Goal: Transaction & Acquisition: Purchase product/service

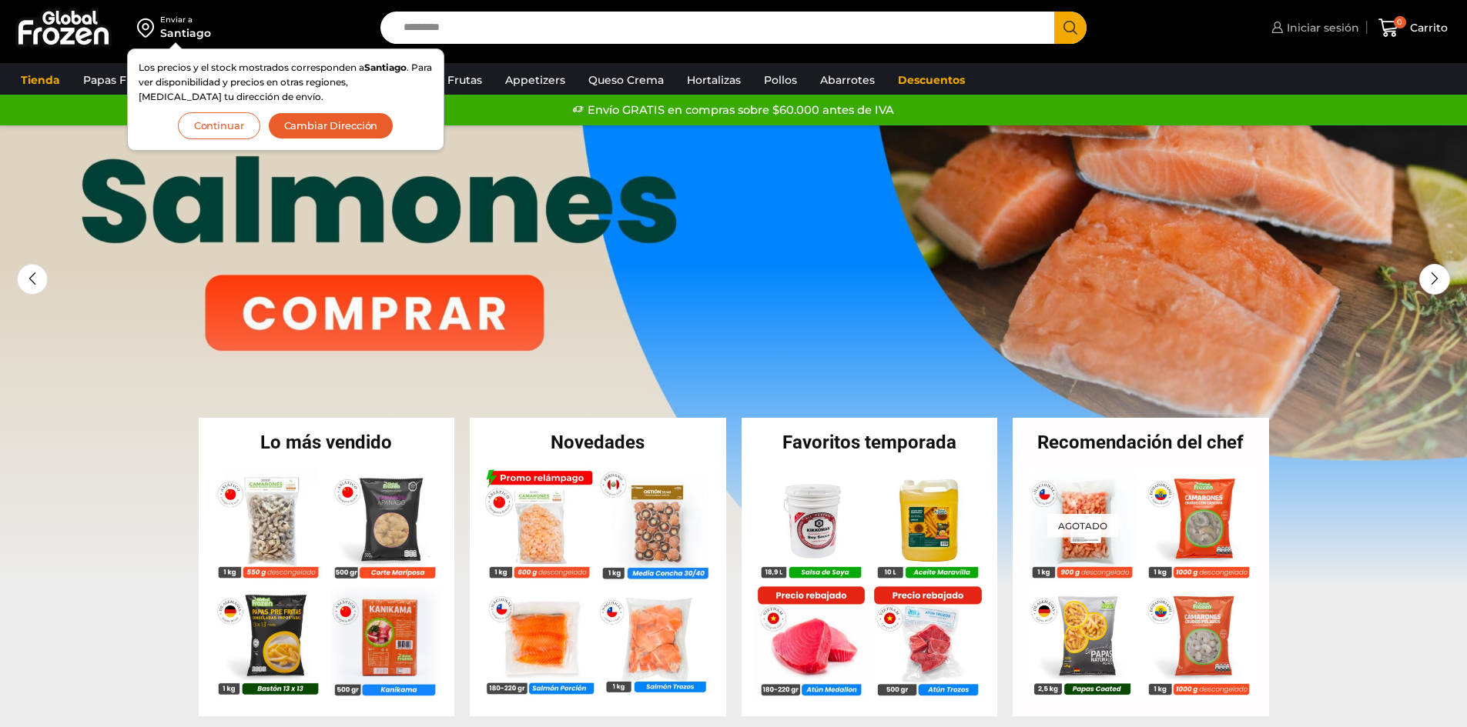
click at [1316, 25] on span "Iniciar sesión" at bounding box center [1321, 27] width 76 height 15
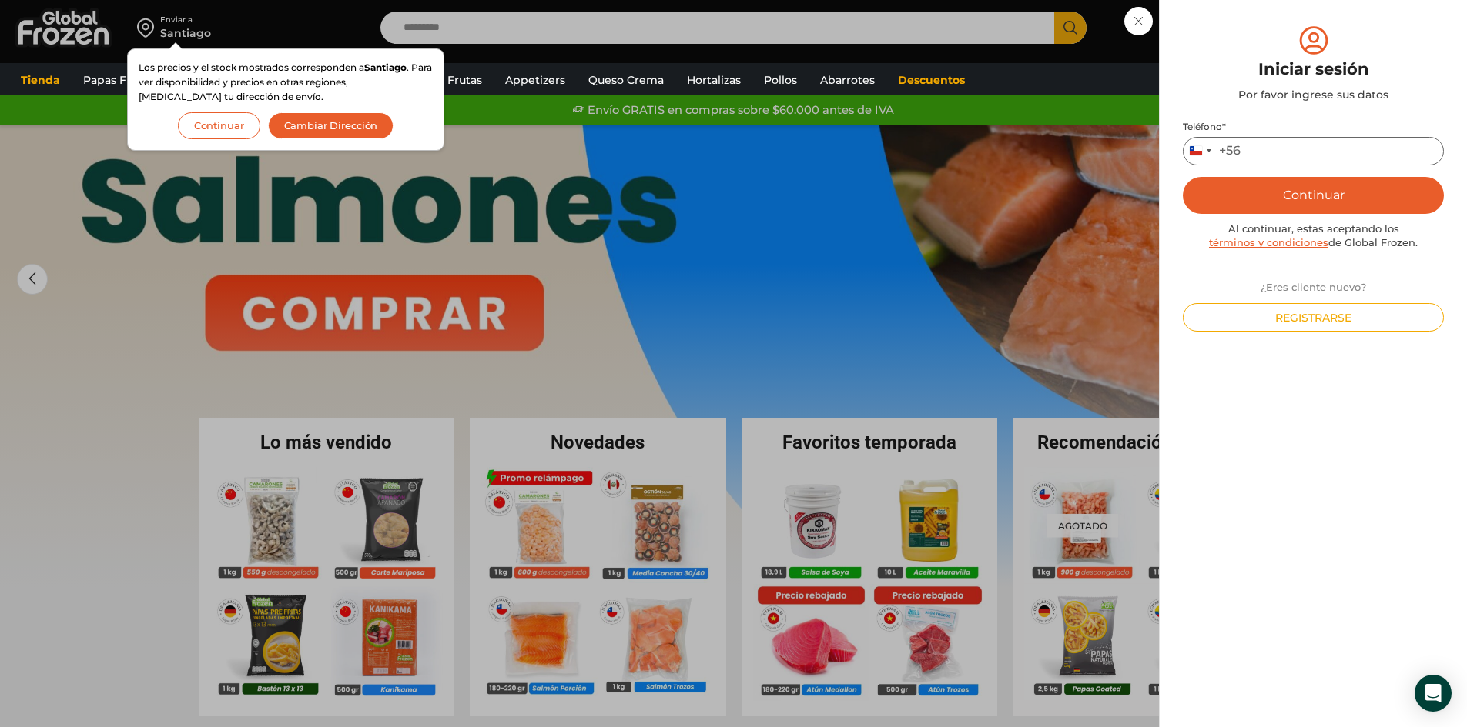
click at [1291, 145] on input "Teléfono *" at bounding box center [1312, 151] width 261 height 28
type input "*********"
click at [1324, 206] on button "Continuar" at bounding box center [1312, 195] width 261 height 37
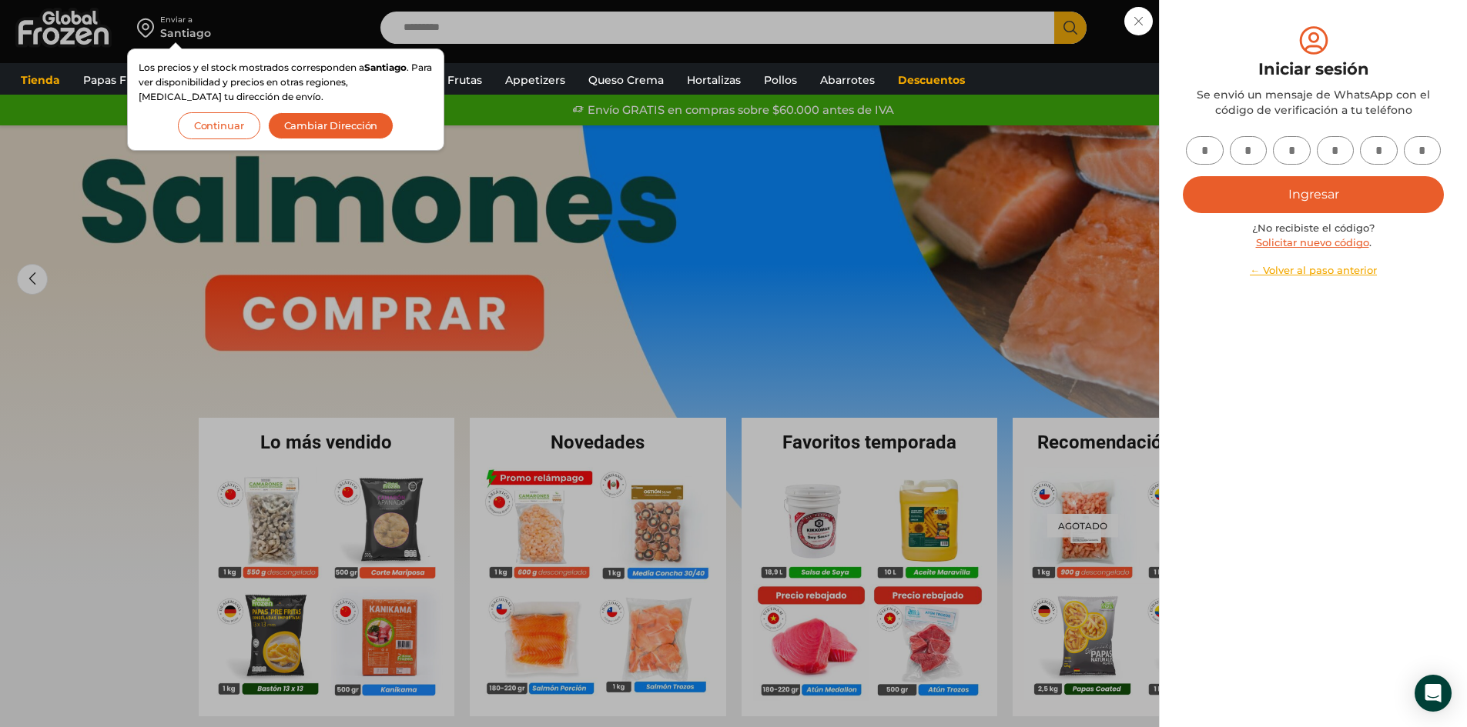
click at [1206, 149] on input "text" at bounding box center [1205, 150] width 38 height 28
type input "*"
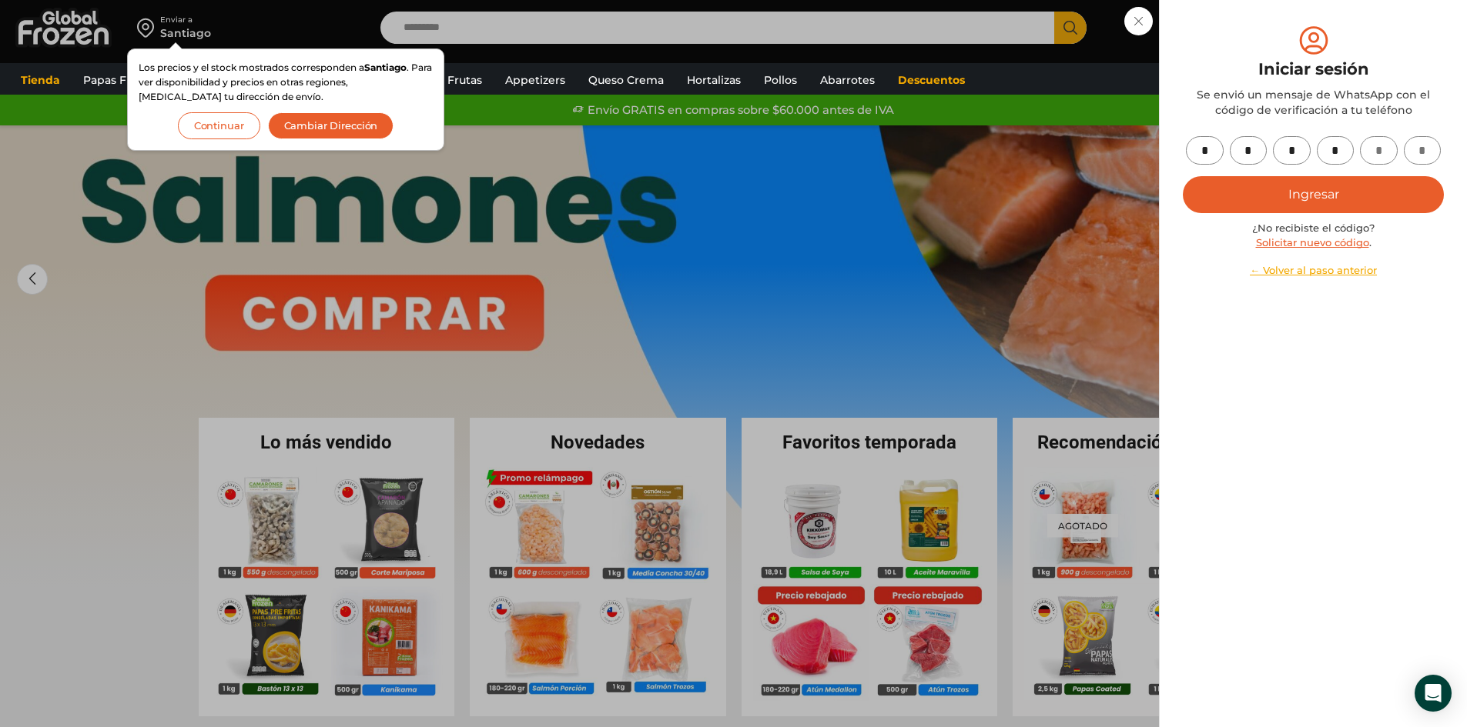
type input "*"
click at [1306, 186] on button "Ingresar" at bounding box center [1312, 194] width 261 height 37
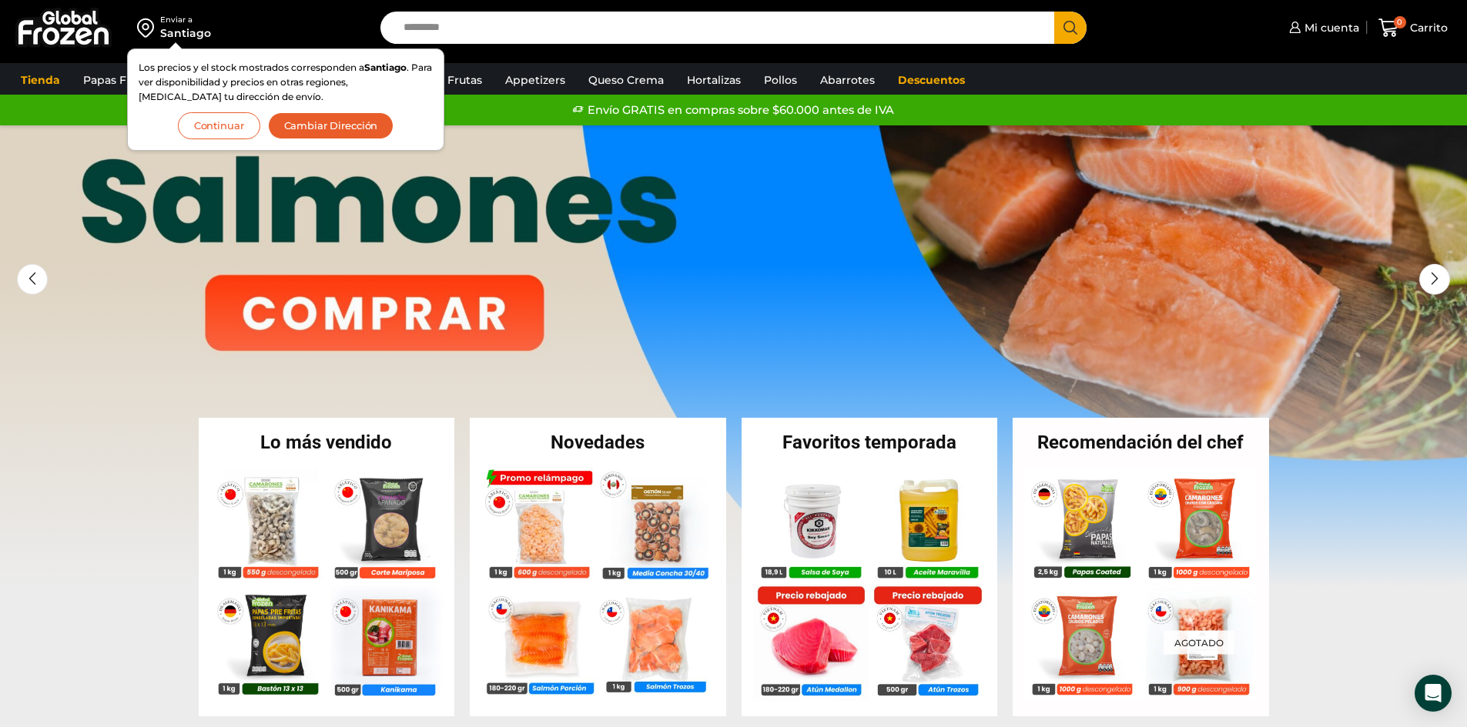
click at [219, 125] on button "Continuar" at bounding box center [219, 125] width 82 height 27
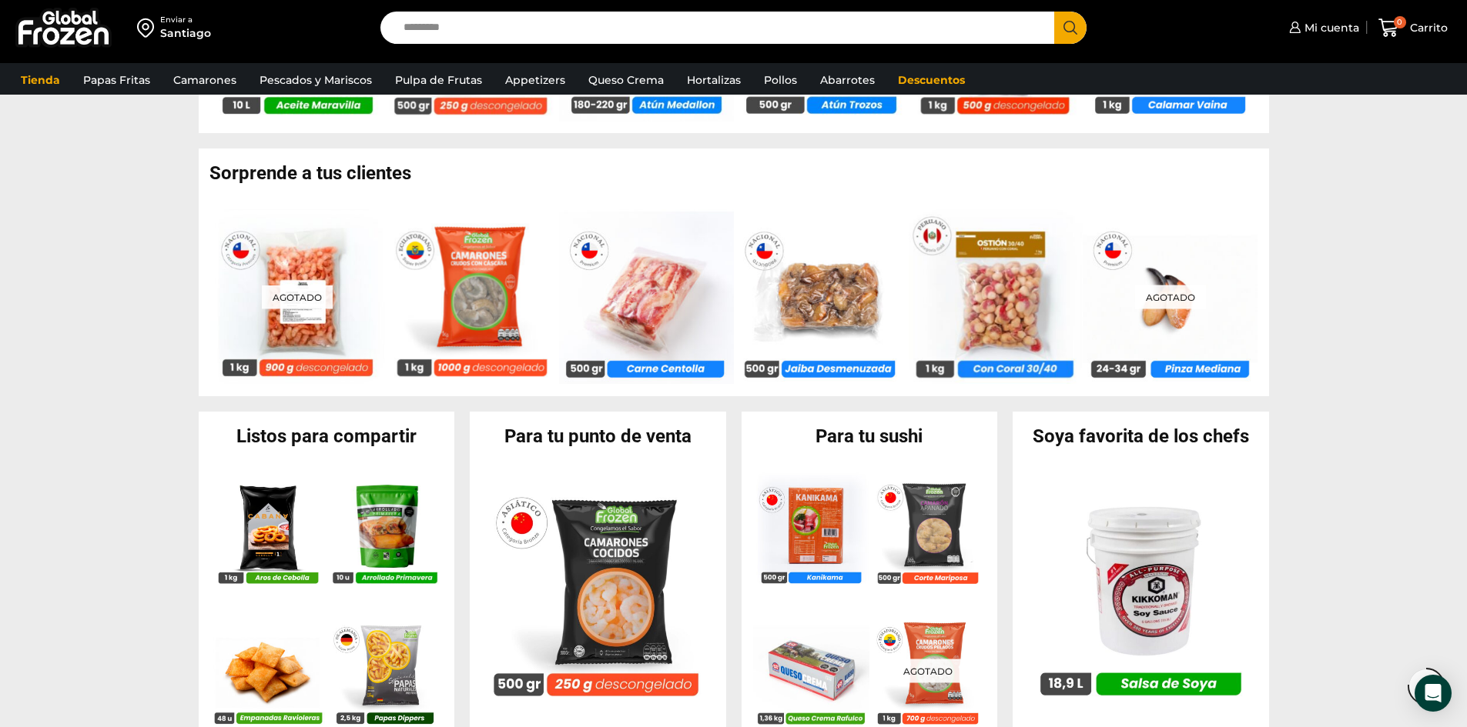
scroll to position [1539, 0]
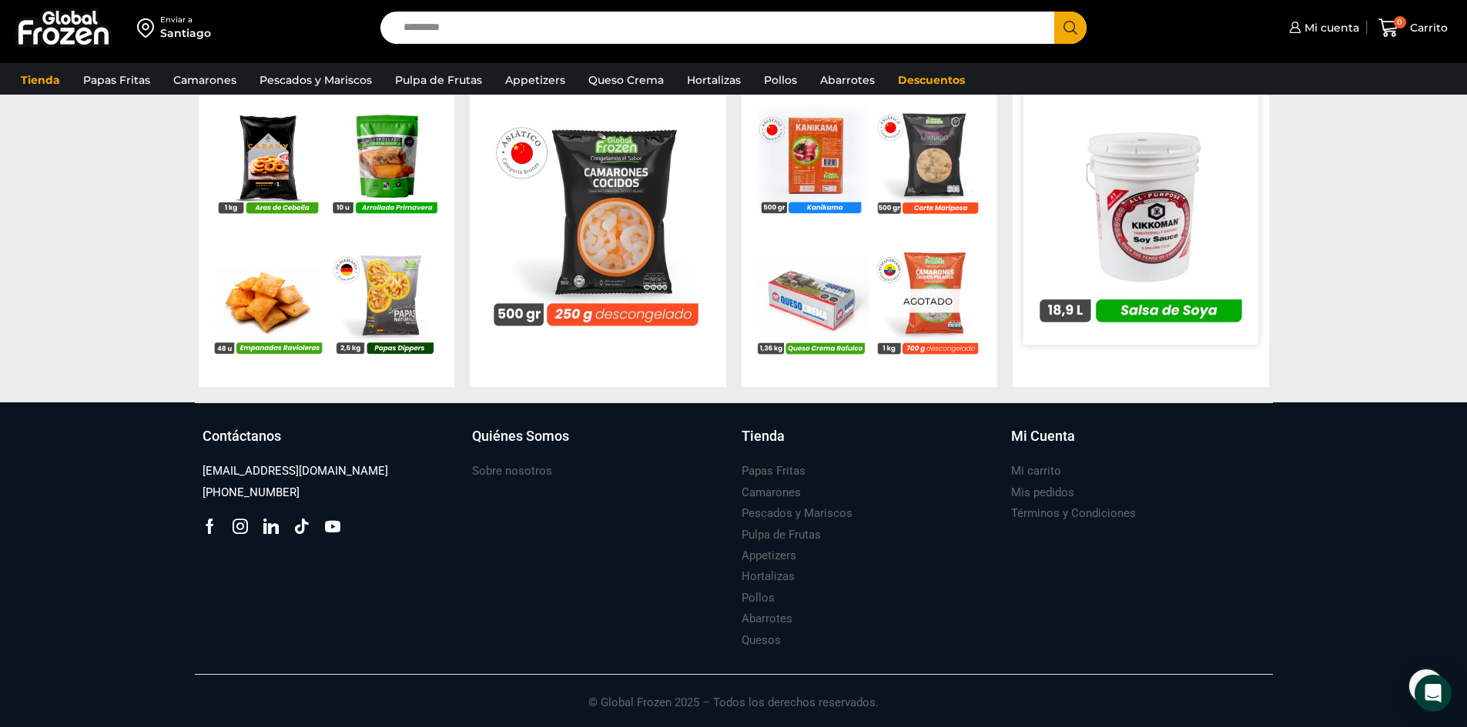
click at [1158, 208] on img at bounding box center [1140, 215] width 235 height 235
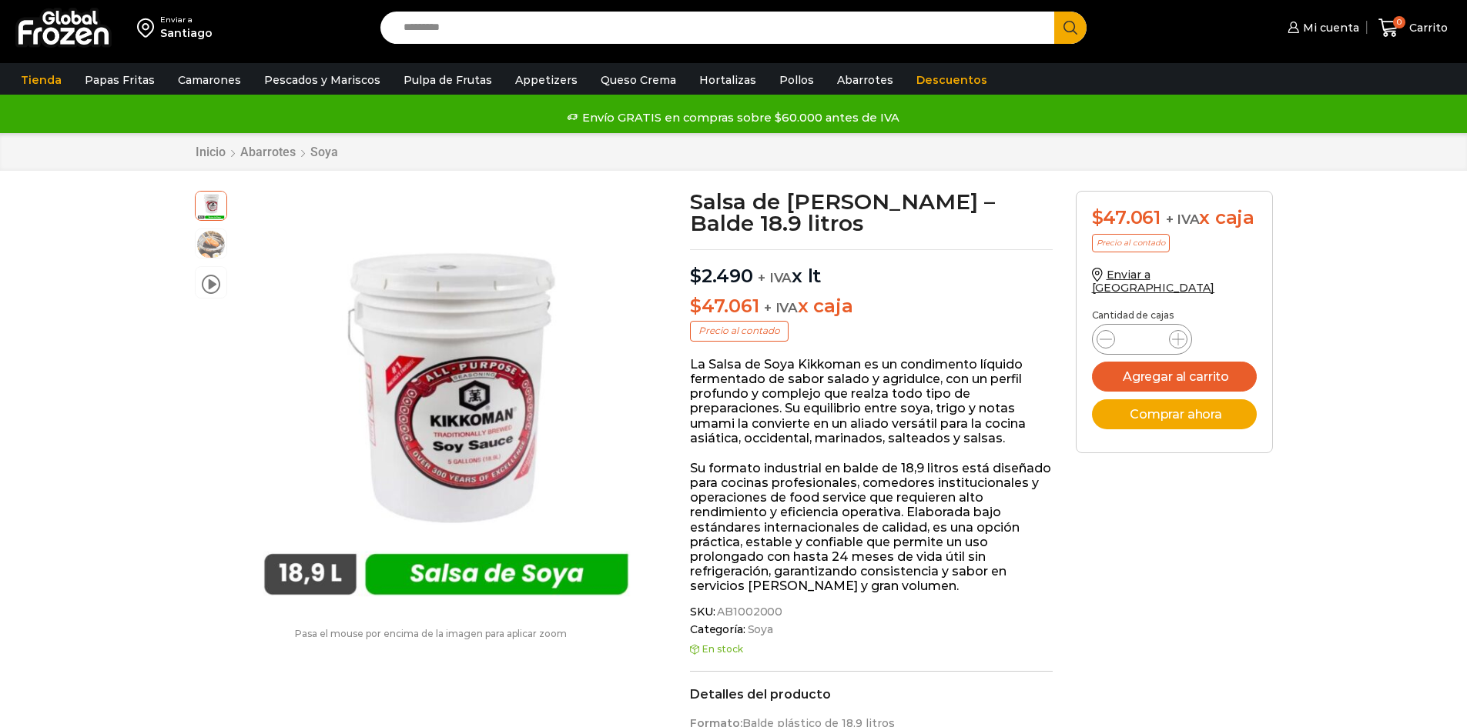
scroll to position [1, 0]
click at [1181, 333] on icon at bounding box center [1178, 339] width 12 height 12
type input "*"
click at [1162, 361] on button "Agregar al carrito" at bounding box center [1174, 376] width 165 height 30
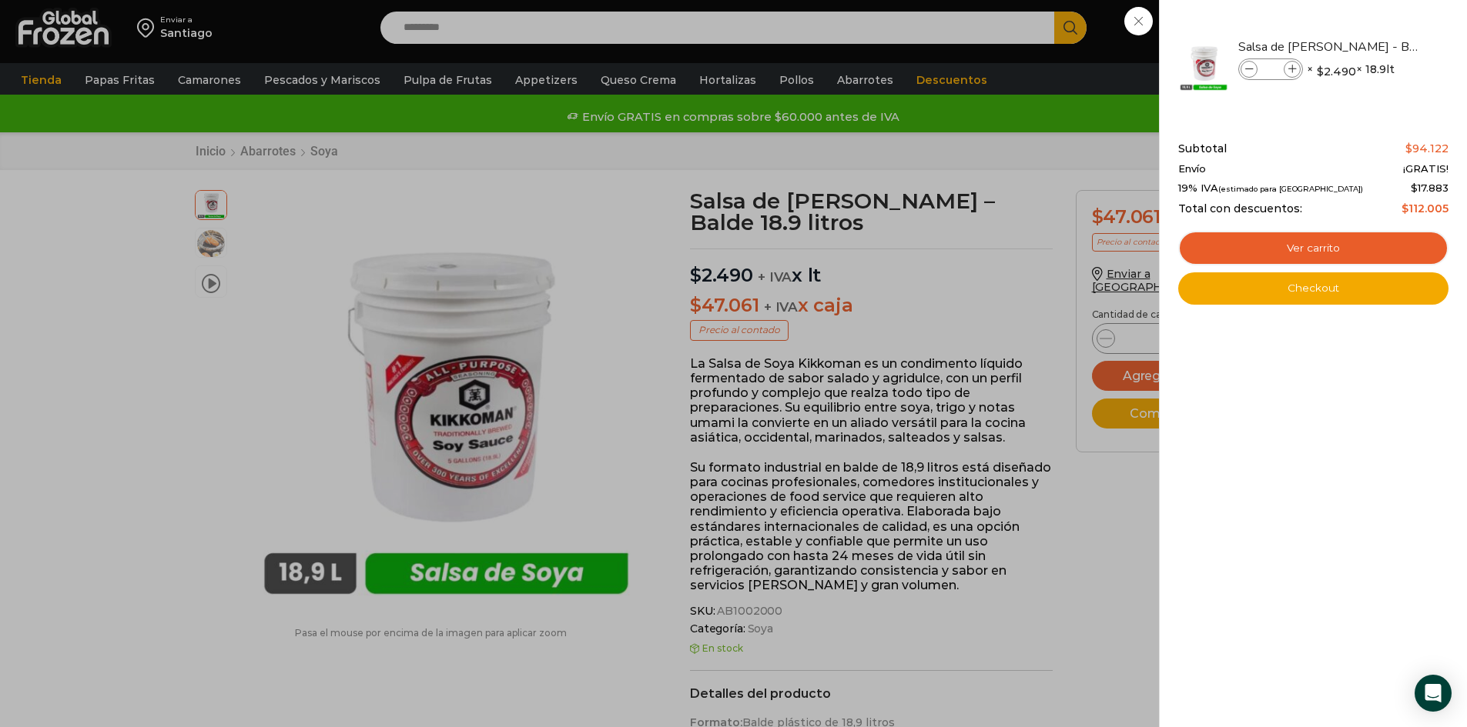
click at [1374, 46] on div "2 Carrito 2 2 Shopping Cart *" at bounding box center [1412, 28] width 77 height 36
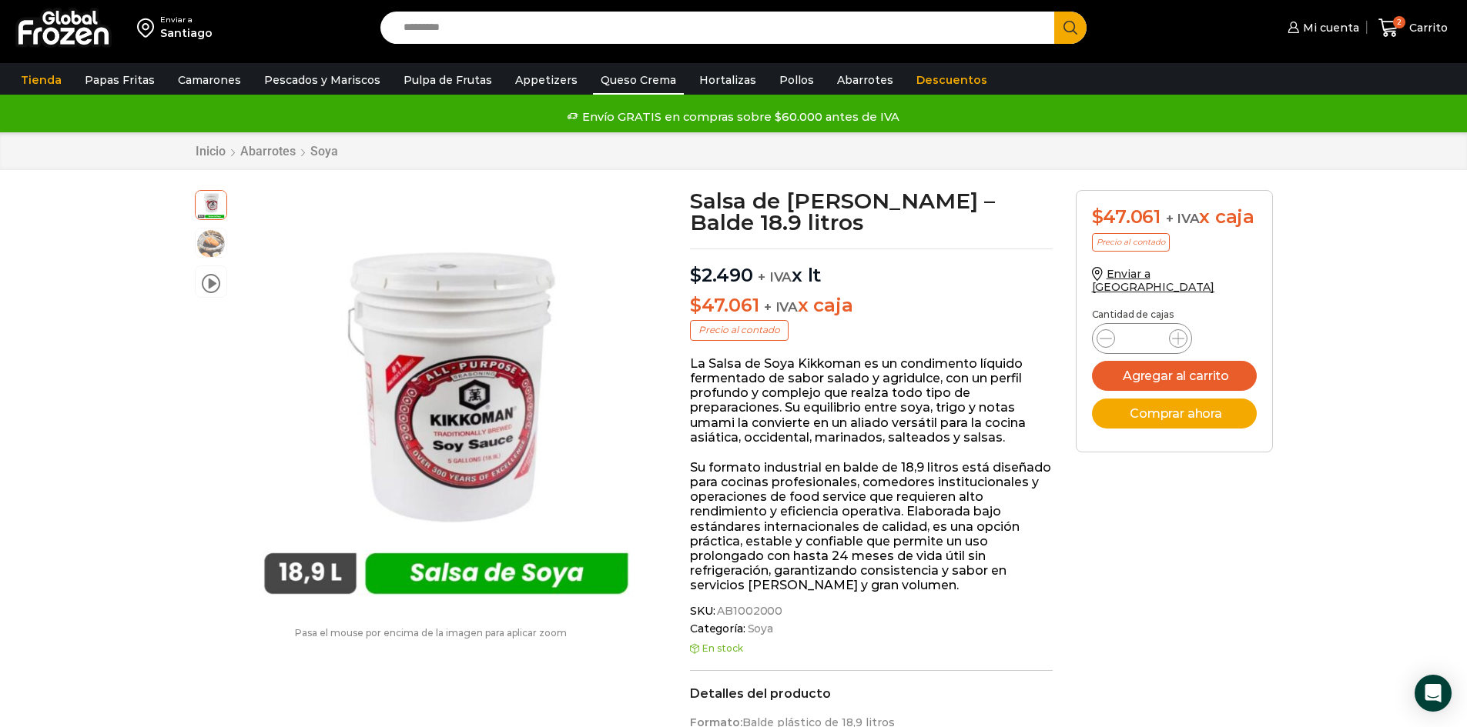
click at [618, 85] on link "Queso Crema" at bounding box center [638, 79] width 91 height 29
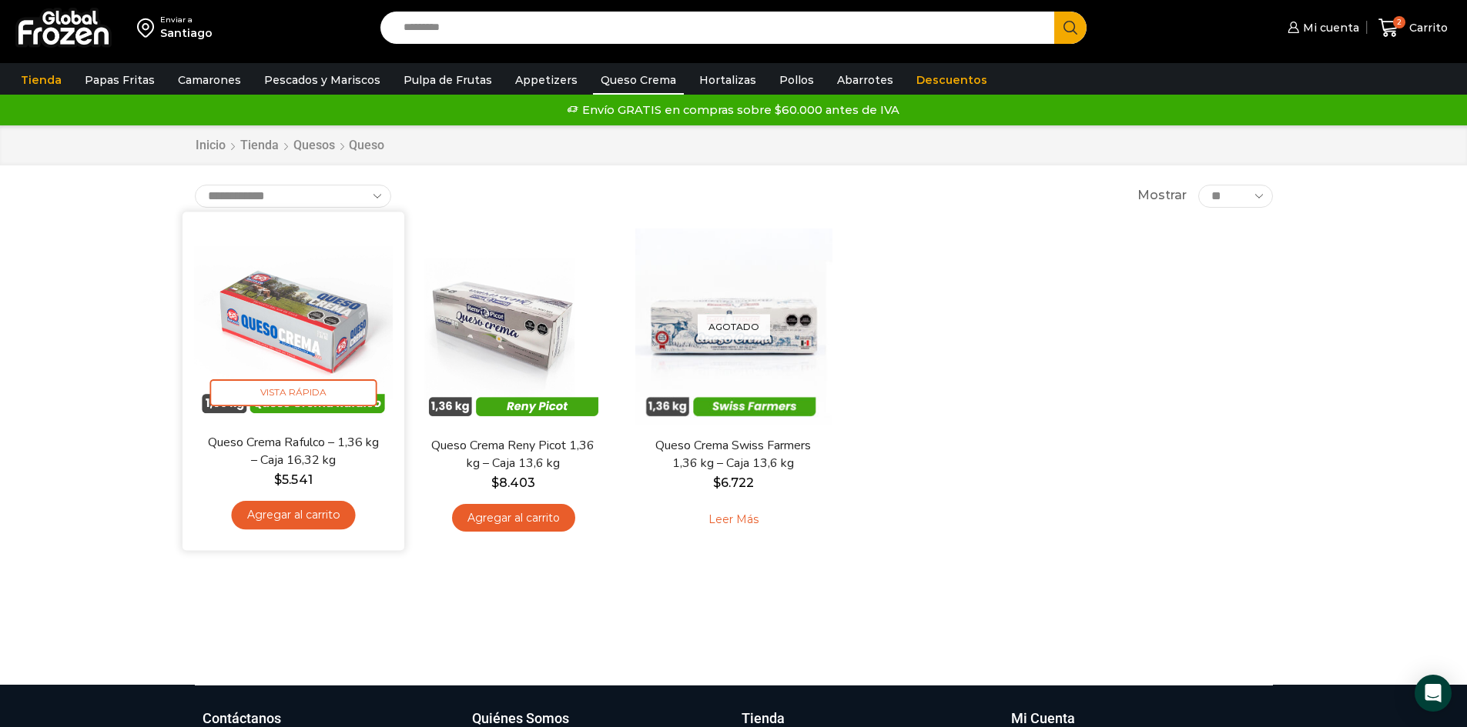
click at [296, 520] on link "Agregar al carrito" at bounding box center [293, 515] width 124 height 28
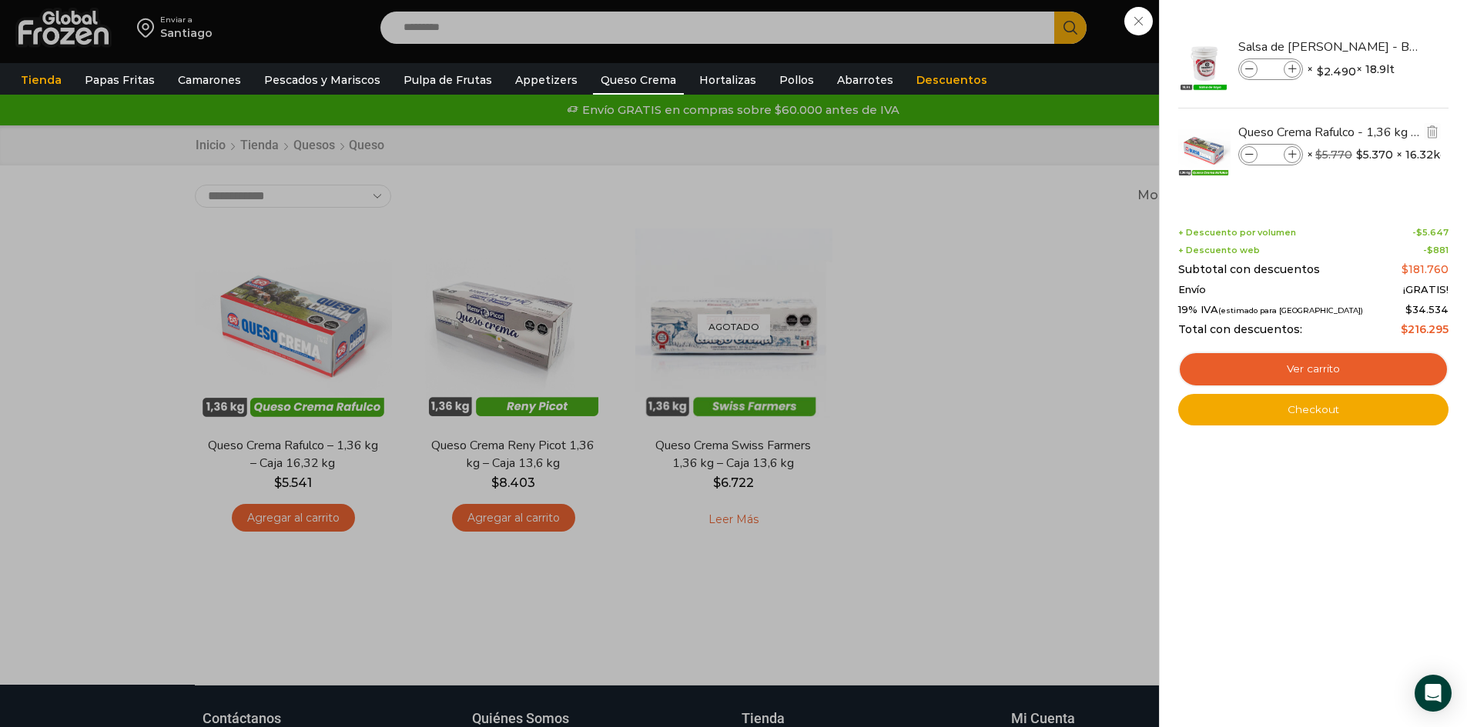
click at [1293, 151] on icon at bounding box center [1292, 155] width 8 height 8
type input "*"
click at [1290, 156] on icon at bounding box center [1292, 155] width 8 height 8
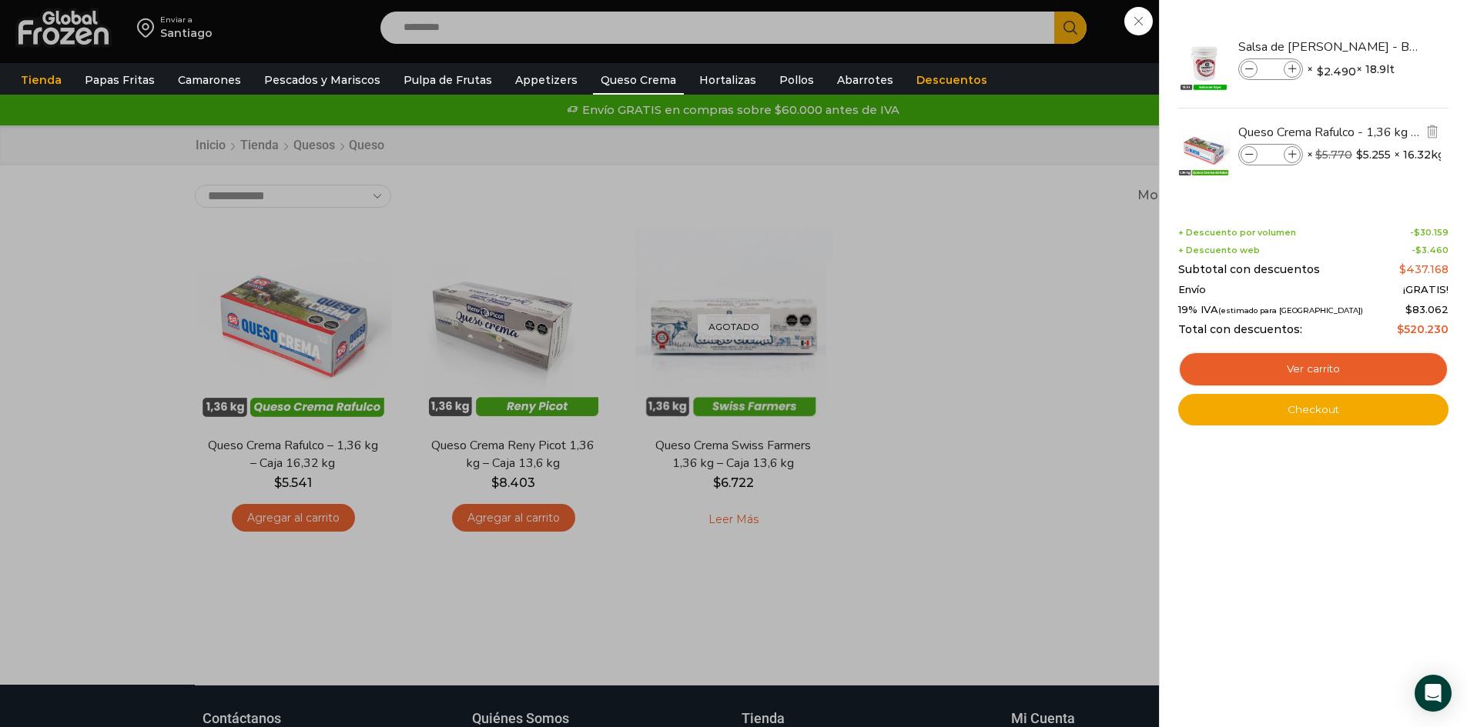
type input "*"
click at [1374, 46] on div "7 Carrito 7 7 Shopping Cart *" at bounding box center [1412, 28] width 77 height 36
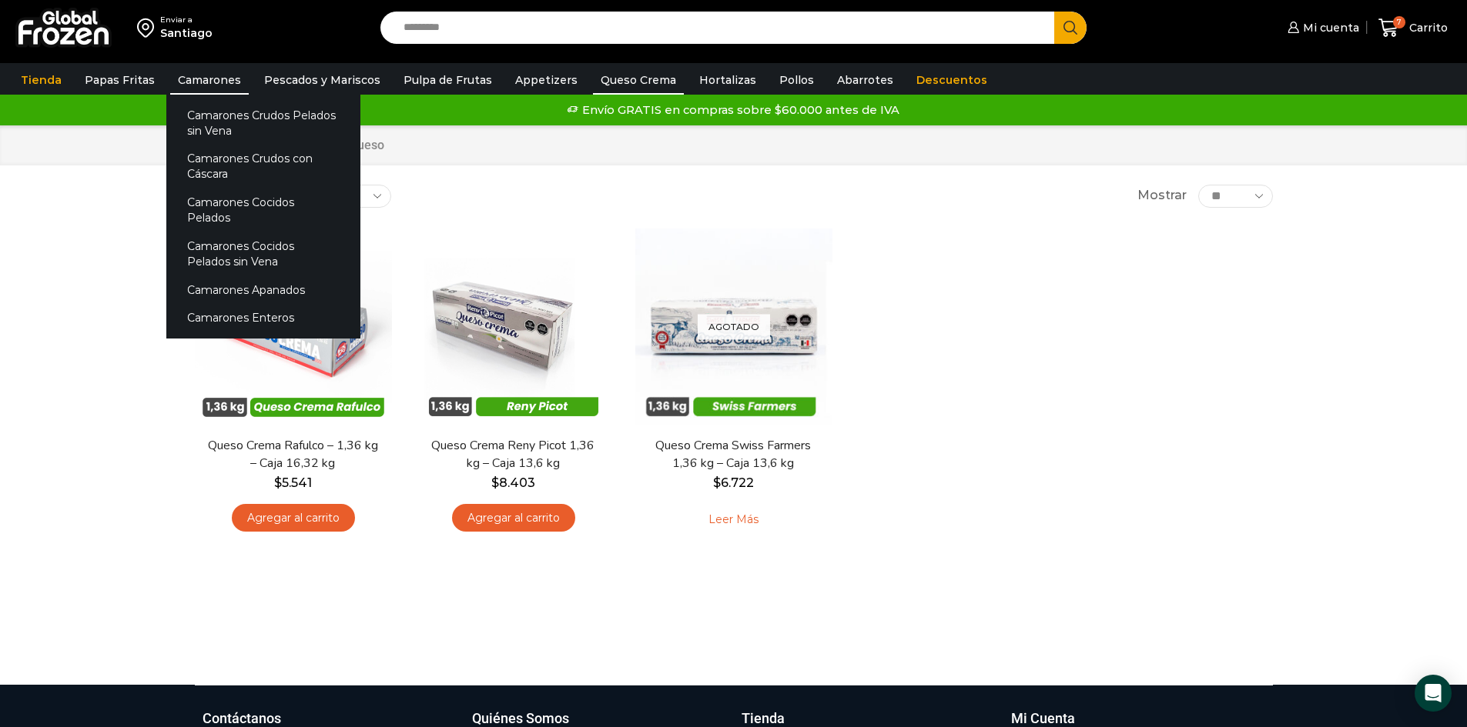
click at [193, 83] on link "Camarones" at bounding box center [209, 79] width 79 height 29
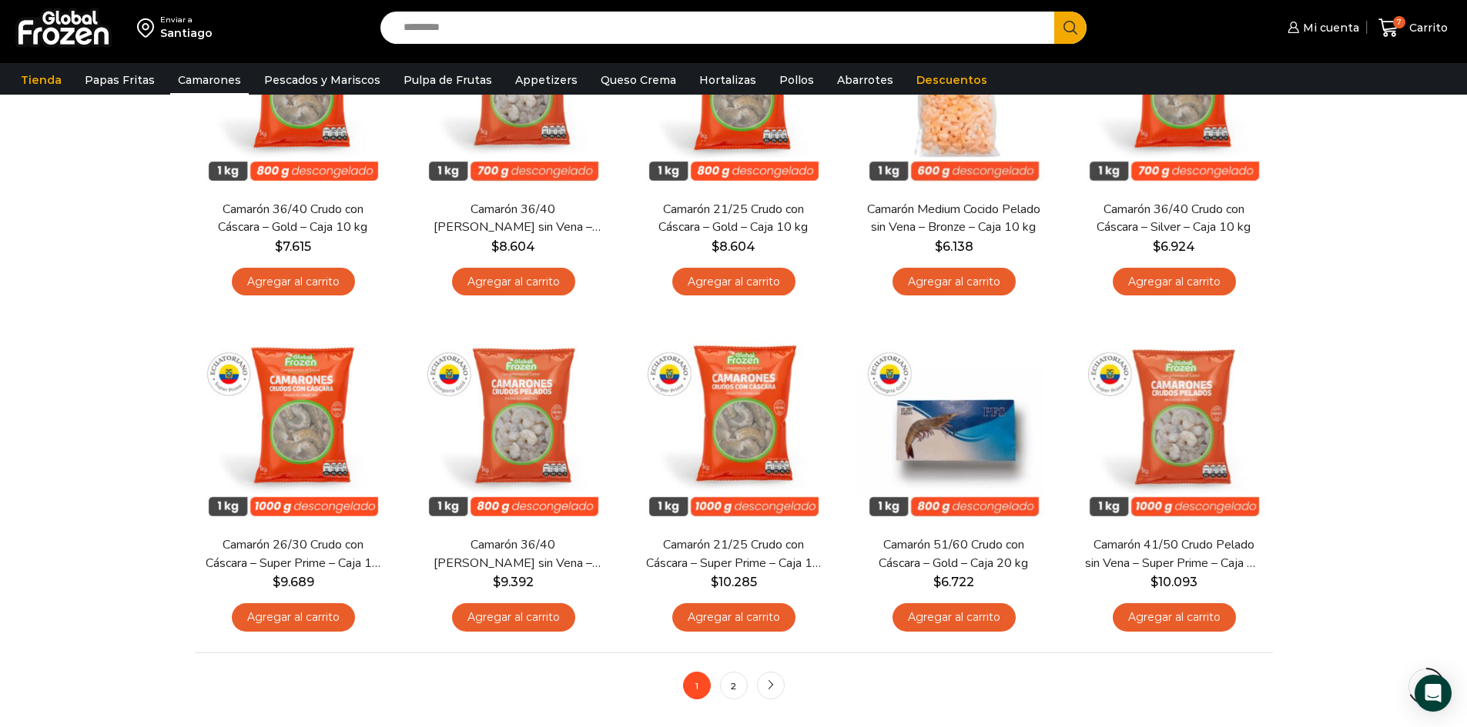
scroll to position [924, 0]
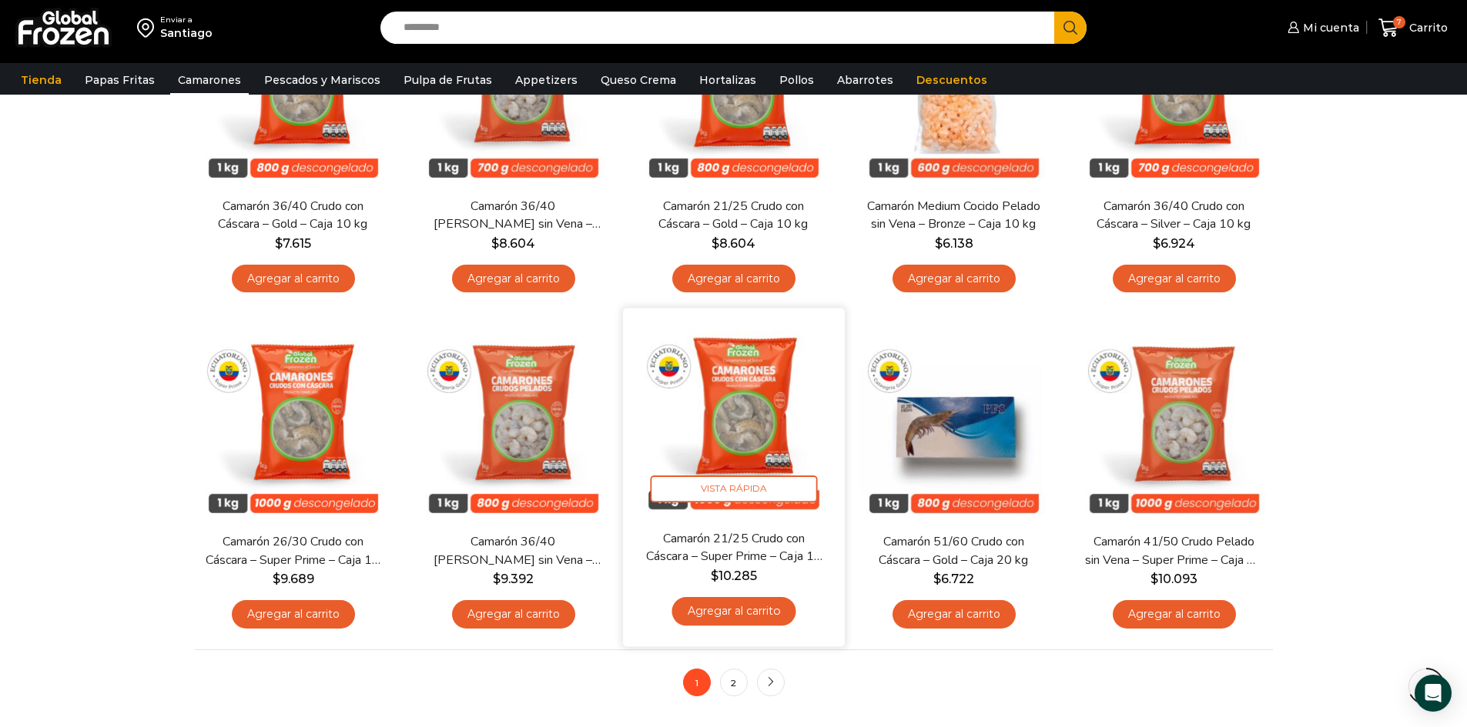
click at [745, 612] on link "Agregar al carrito" at bounding box center [733, 612] width 124 height 28
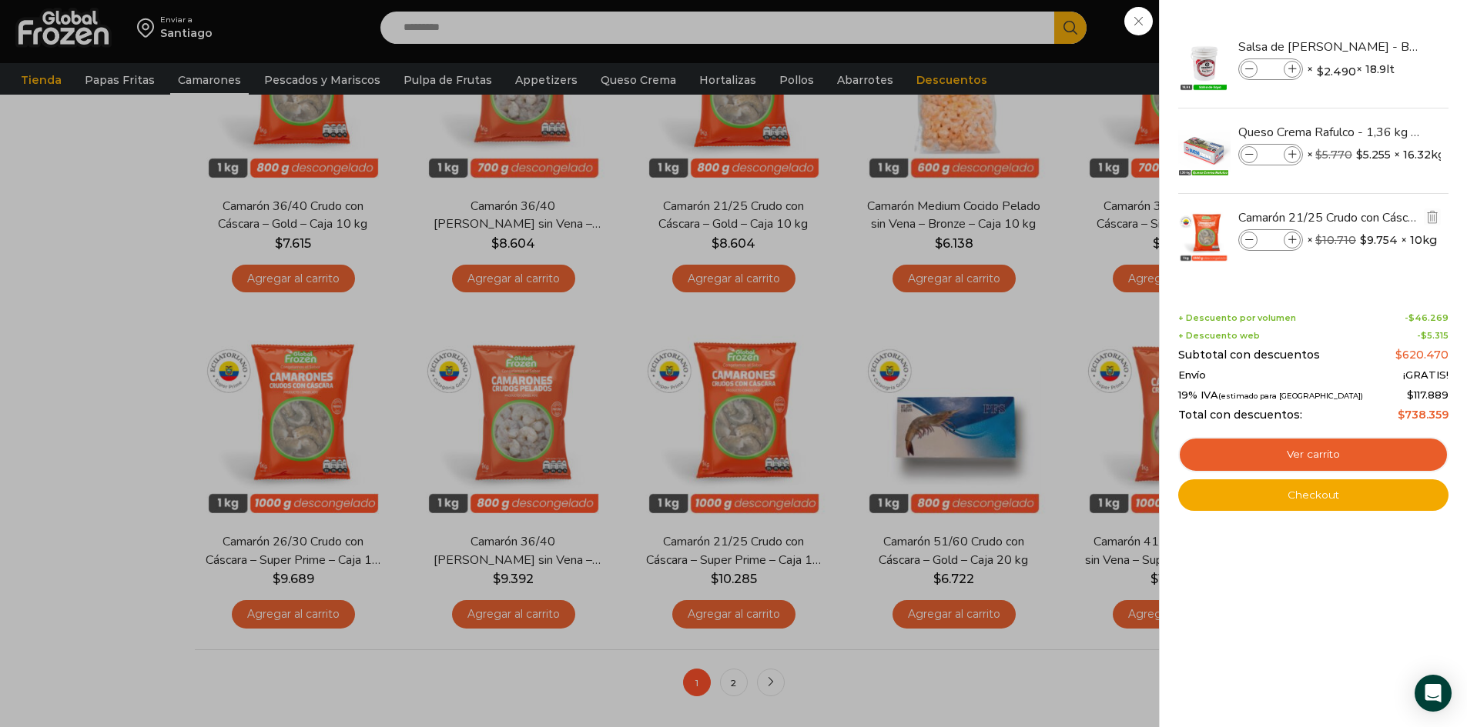
click at [1296, 239] on span at bounding box center [1291, 240] width 17 height 17
type input "*"
click at [1288, 226] on div "Camarón 21/25 Crudo con Cáscara - Super Prime - Caja 10 kg cantidad * × $ 10.71…" at bounding box center [1280, 236] width 85 height 22
click at [1287, 237] on div at bounding box center [1312, 236] width 273 height 85
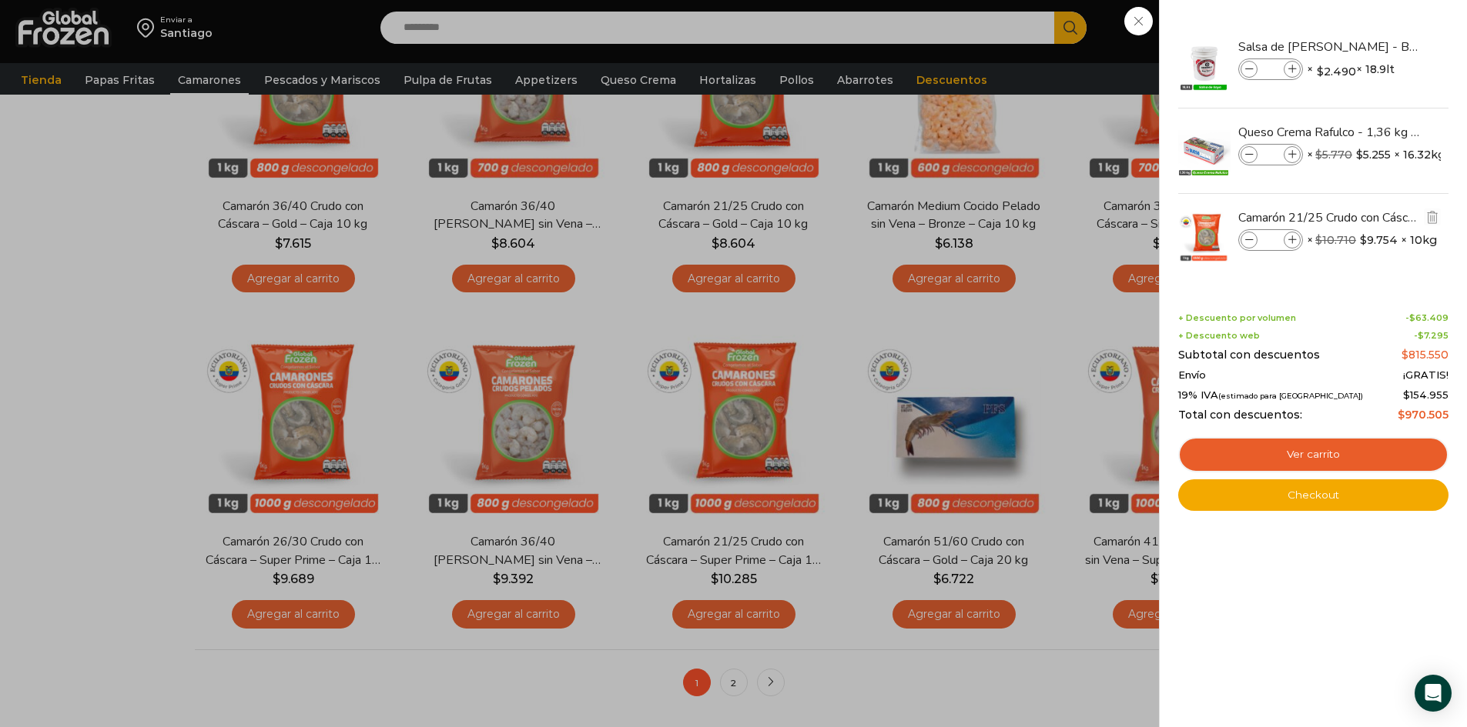
click at [1294, 240] on icon at bounding box center [1292, 240] width 8 height 8
type input "*"
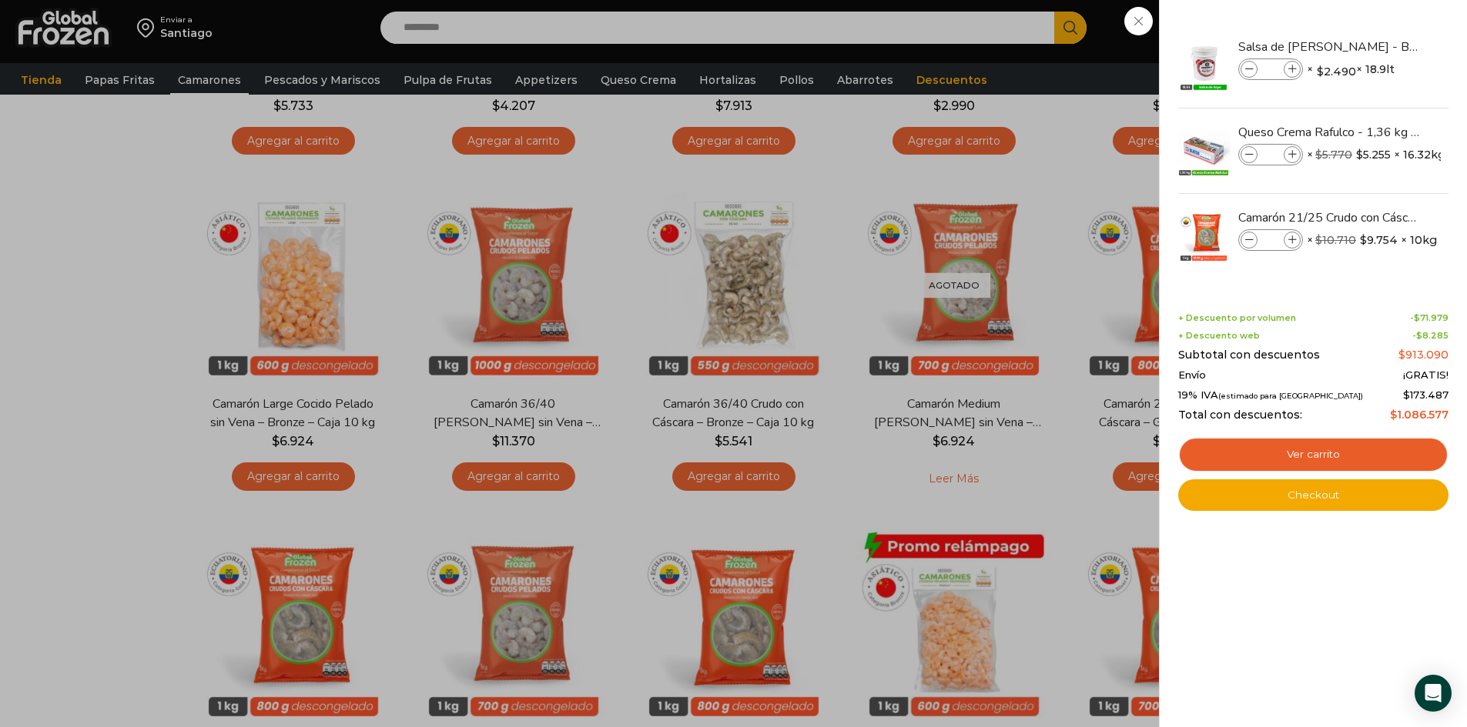
scroll to position [0, 0]
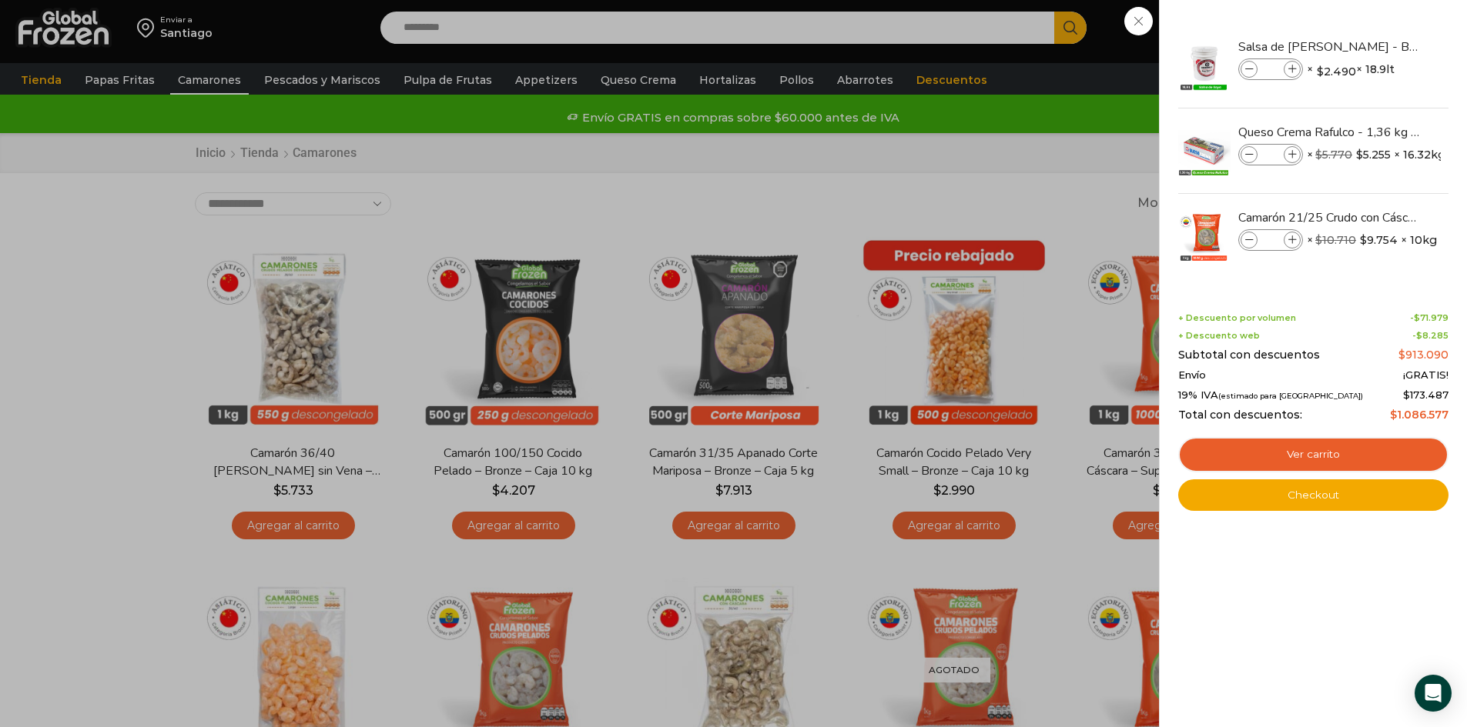
click at [1374, 46] on div "11 Carrito 11 11 Shopping Cart *" at bounding box center [1412, 28] width 77 height 36
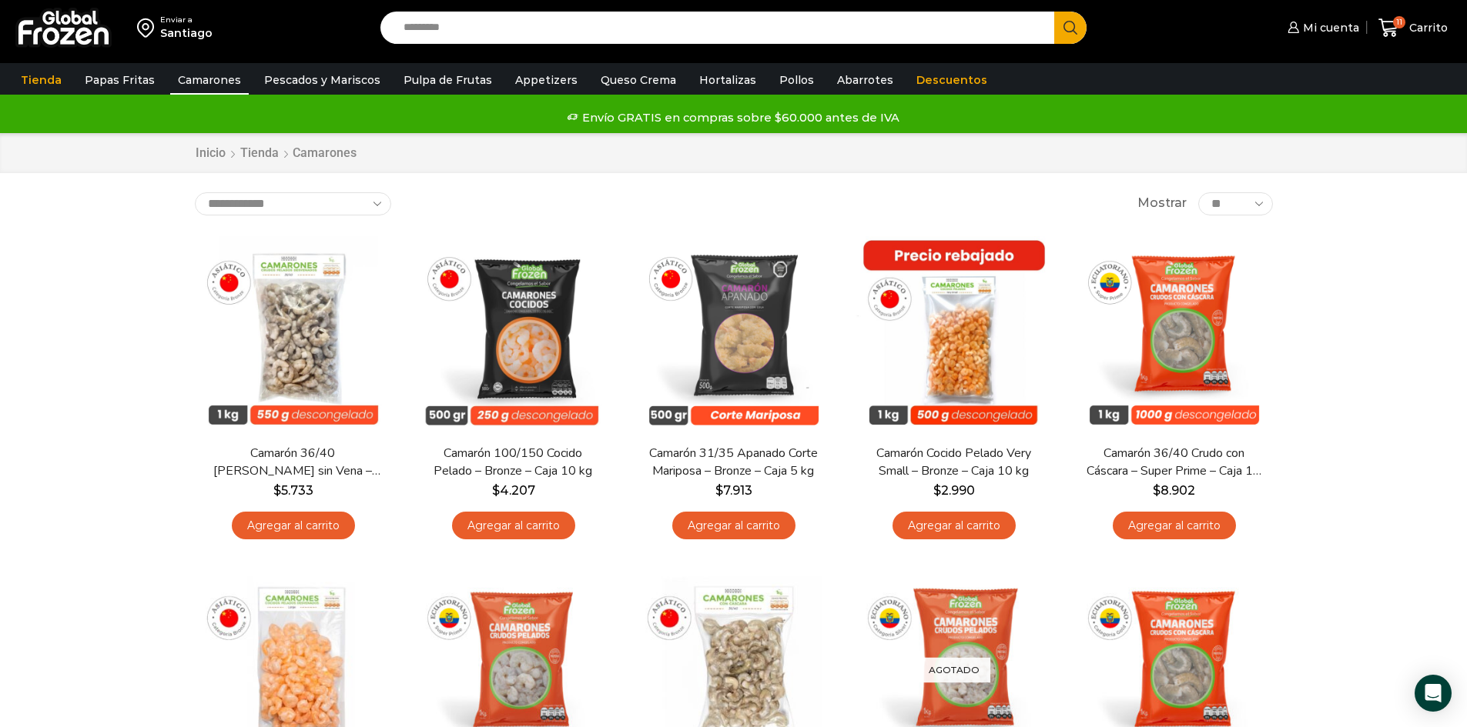
click at [73, 27] on img at bounding box center [63, 28] width 96 height 40
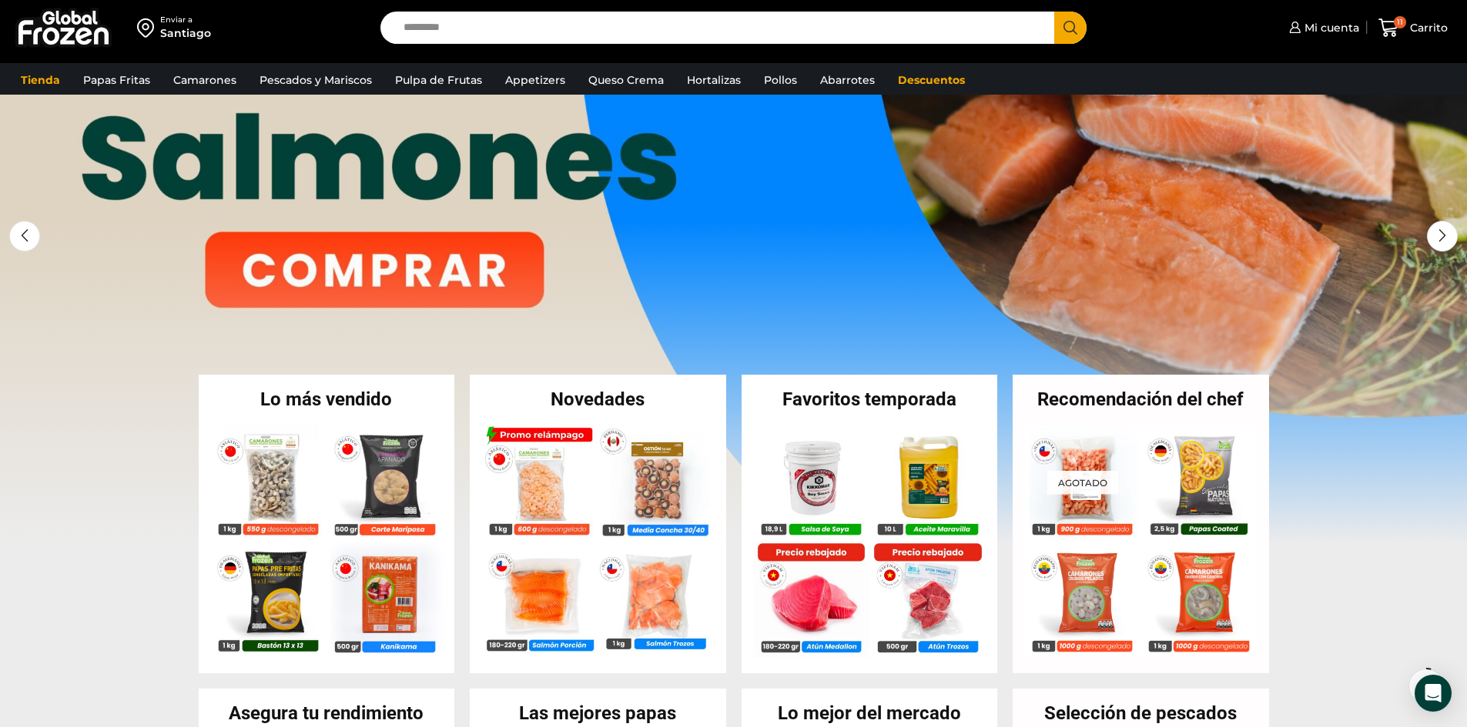
scroll to position [77, 0]
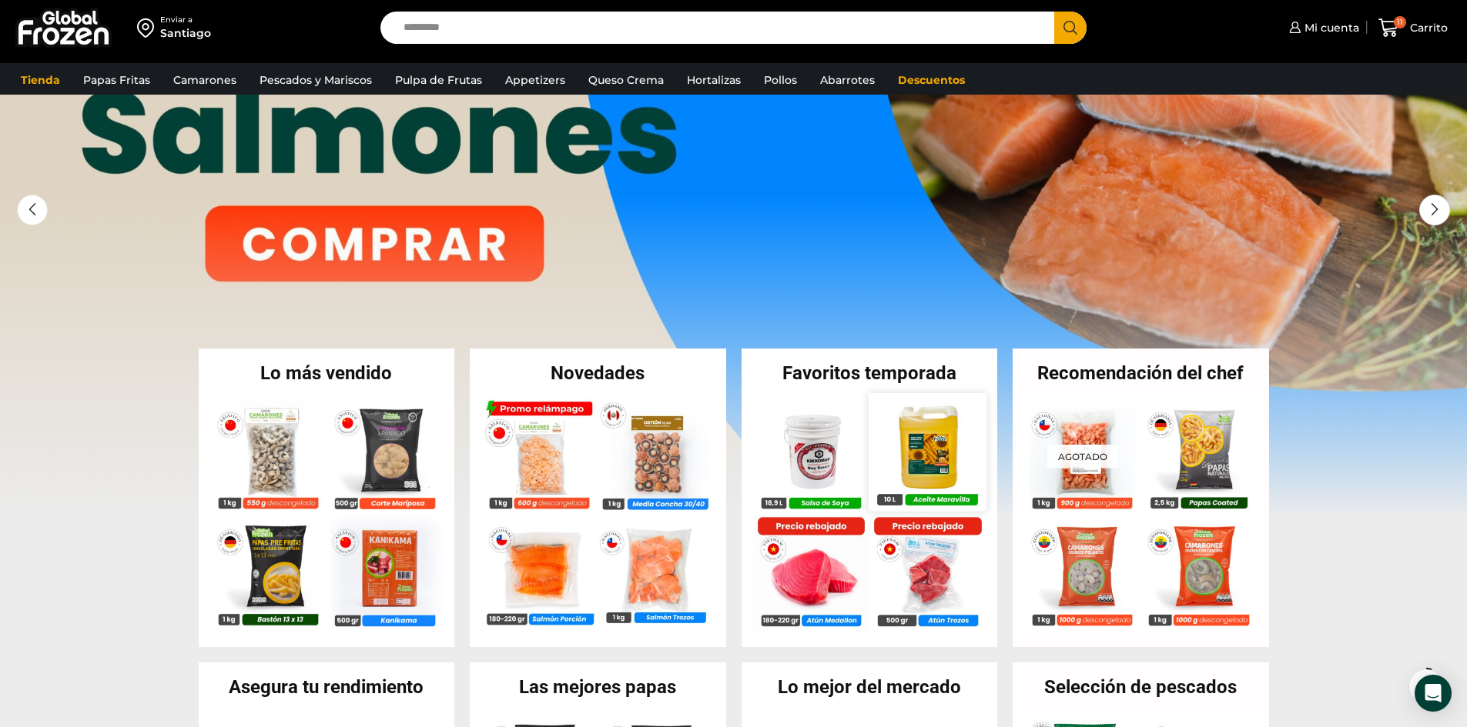
click at [928, 457] on img at bounding box center [926, 451] width 117 height 117
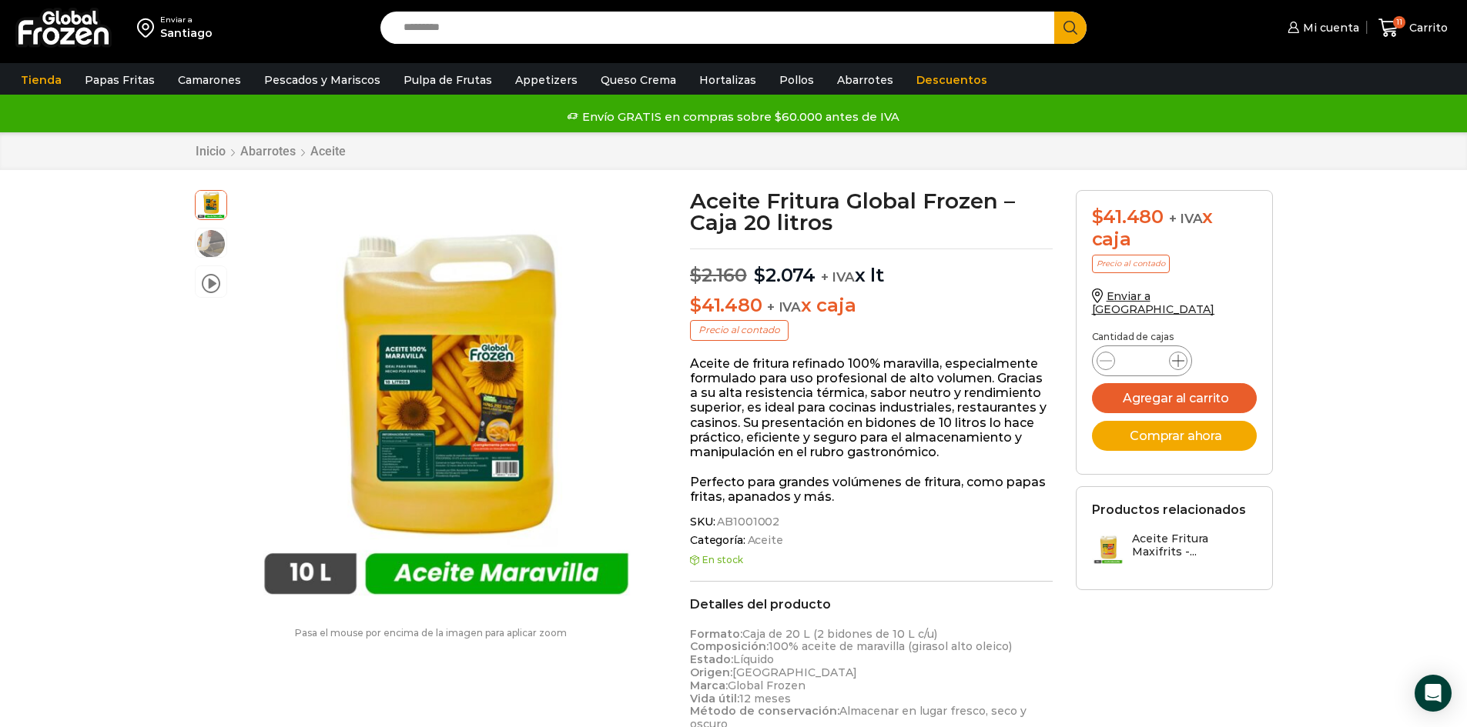
click at [1179, 355] on icon at bounding box center [1178, 361] width 12 height 12
type input "*"
click at [1193, 383] on button "Agregar al carrito" at bounding box center [1174, 398] width 165 height 30
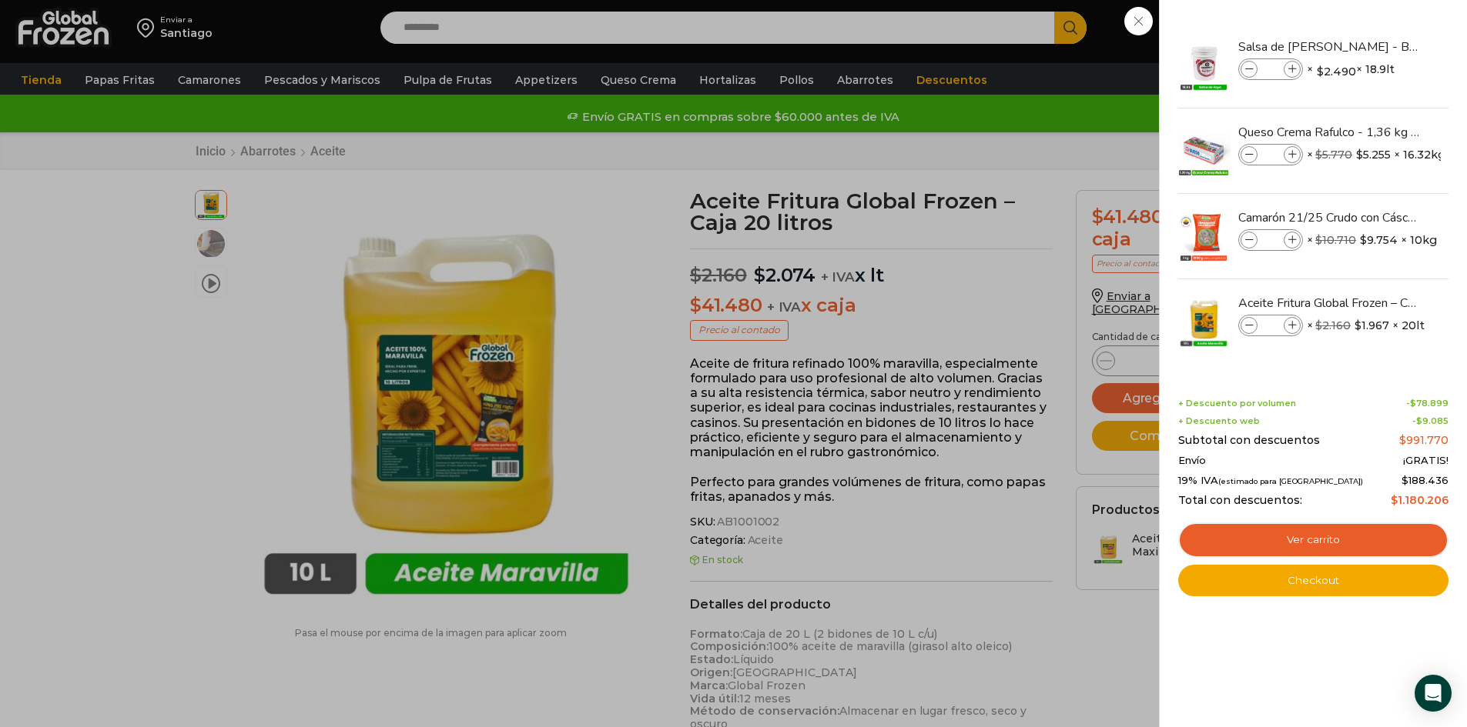
click at [1374, 46] on div "13 [GEOGRAPHIC_DATA] 13 13 Shopping Cart *" at bounding box center [1412, 28] width 77 height 36
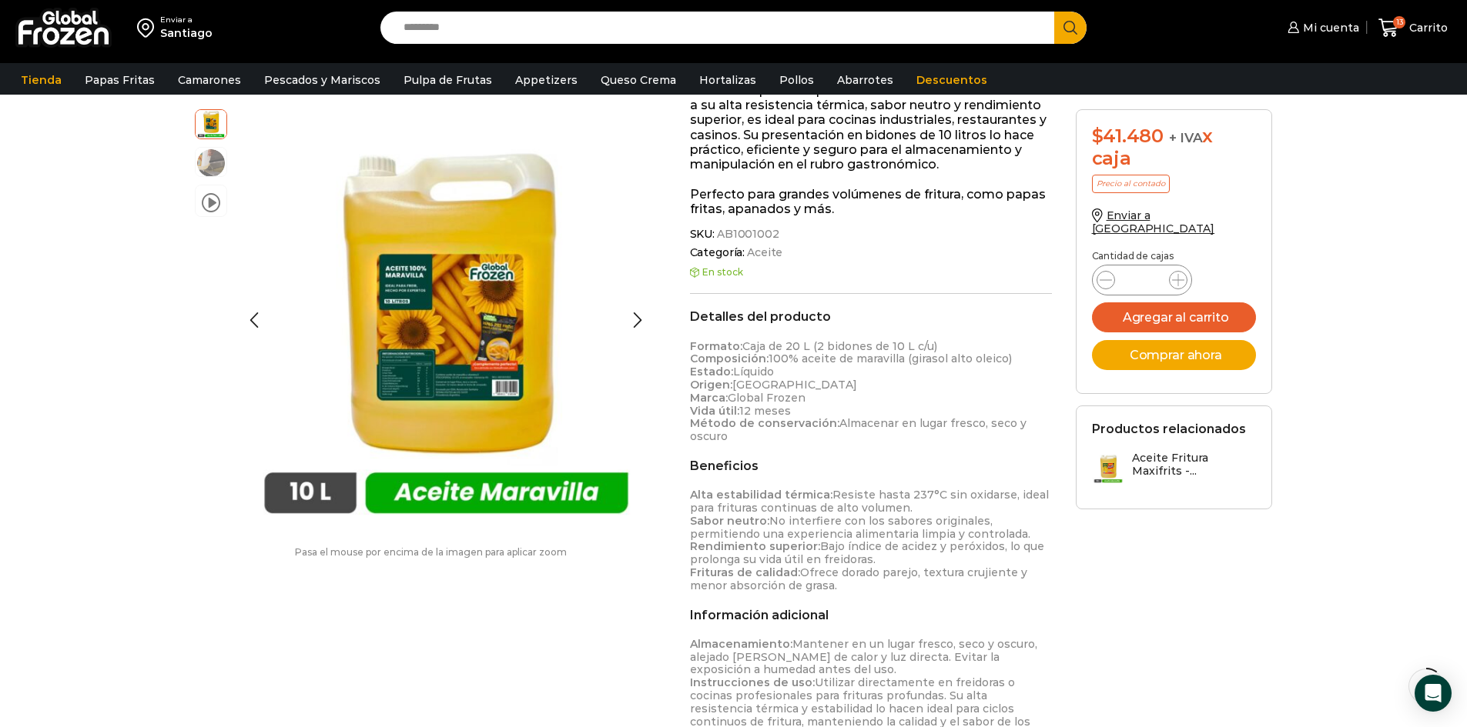
scroll to position [386, 0]
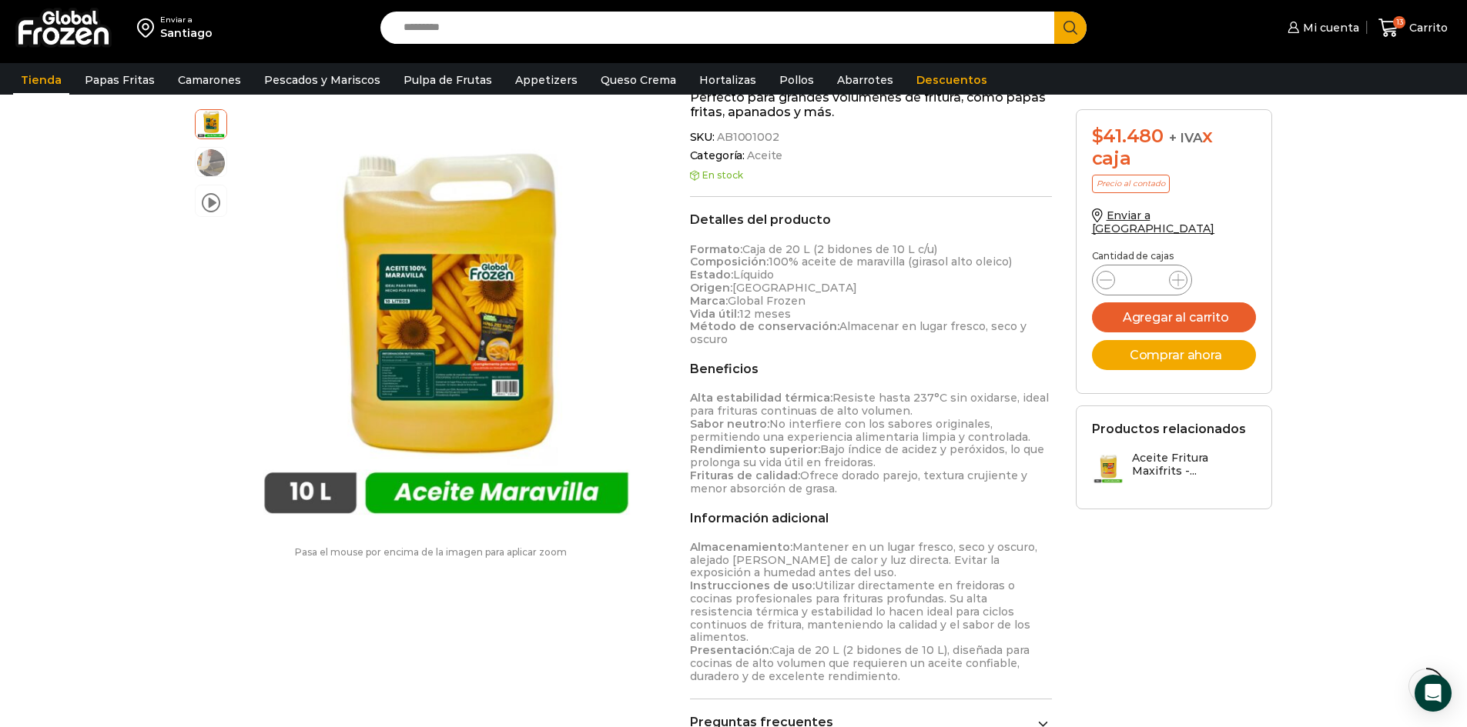
click at [44, 75] on link "Tienda" at bounding box center [41, 79] width 56 height 29
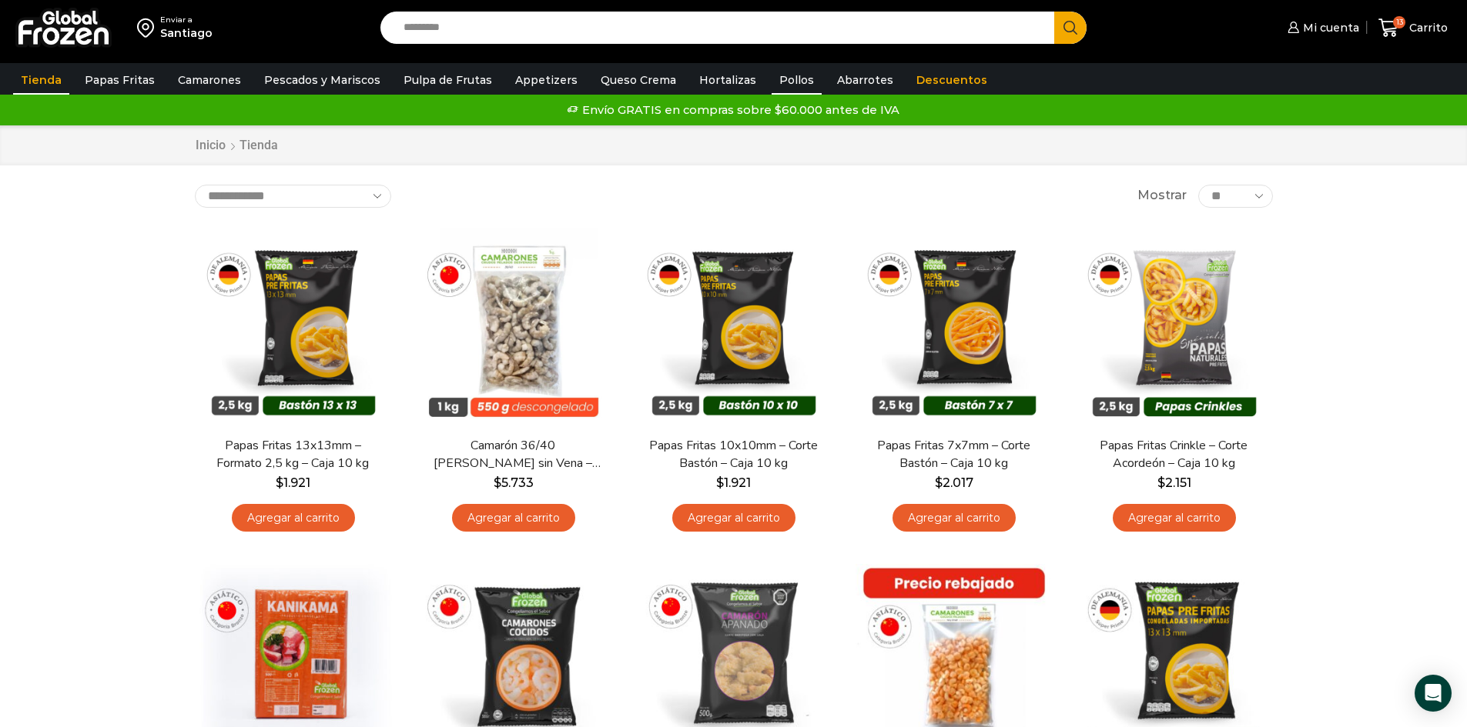
click at [782, 79] on link "Pollos" at bounding box center [796, 79] width 50 height 29
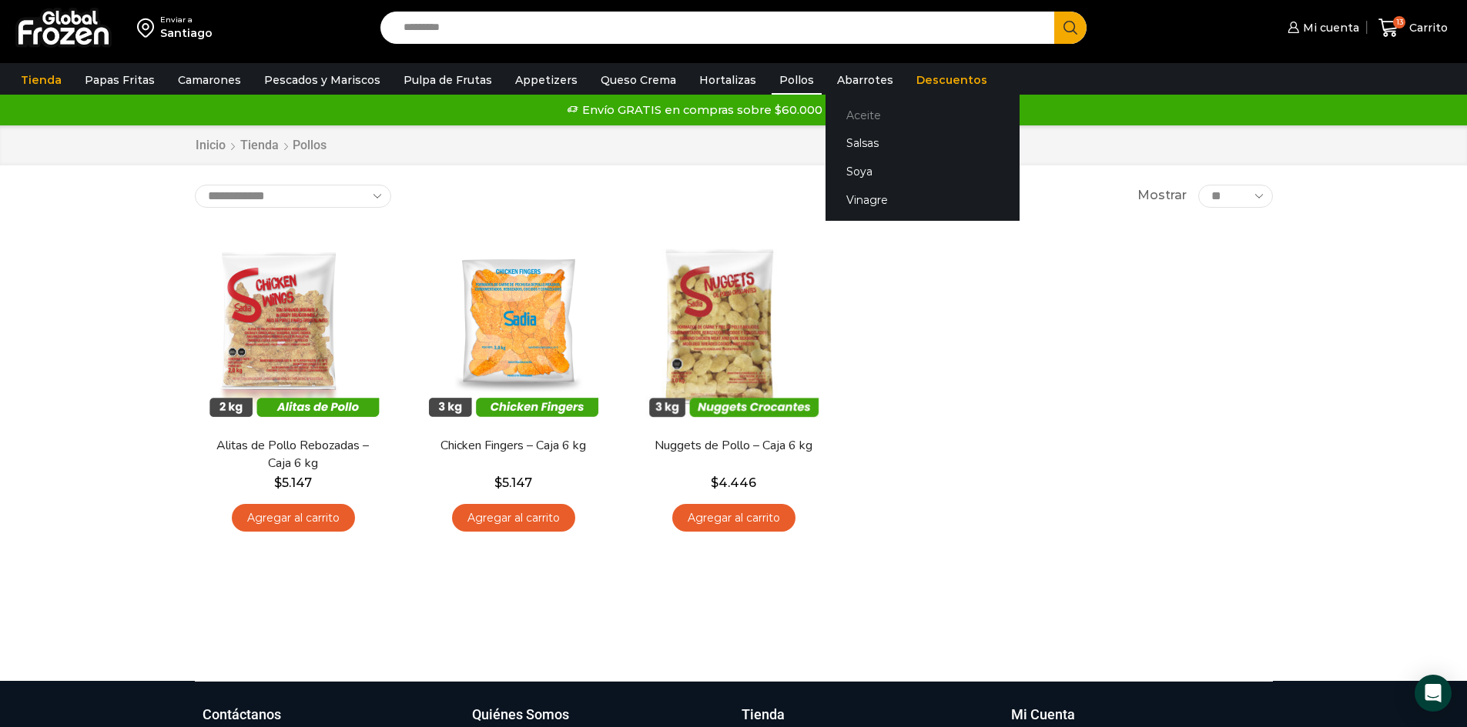
click at [841, 119] on link "Aceite" at bounding box center [922, 115] width 194 height 28
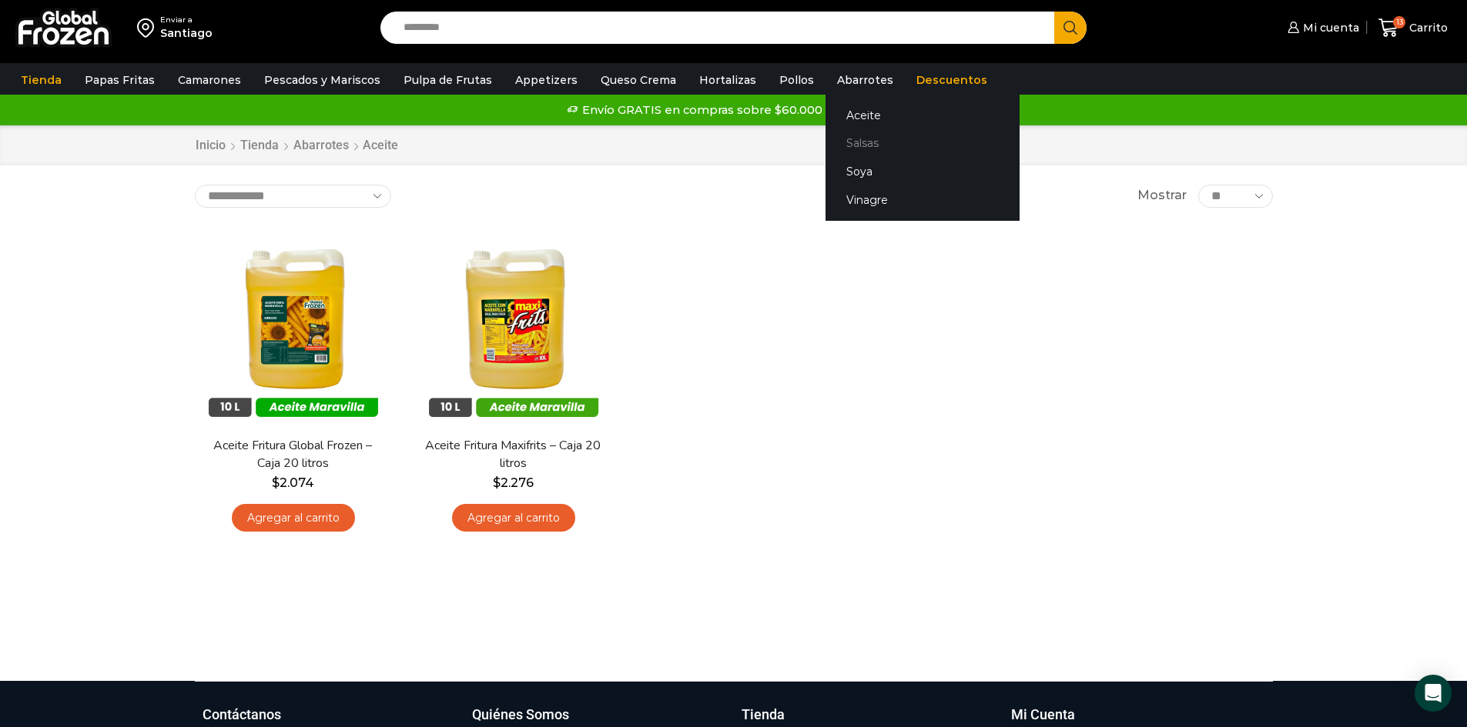
click at [844, 149] on link "Salsas" at bounding box center [922, 143] width 194 height 28
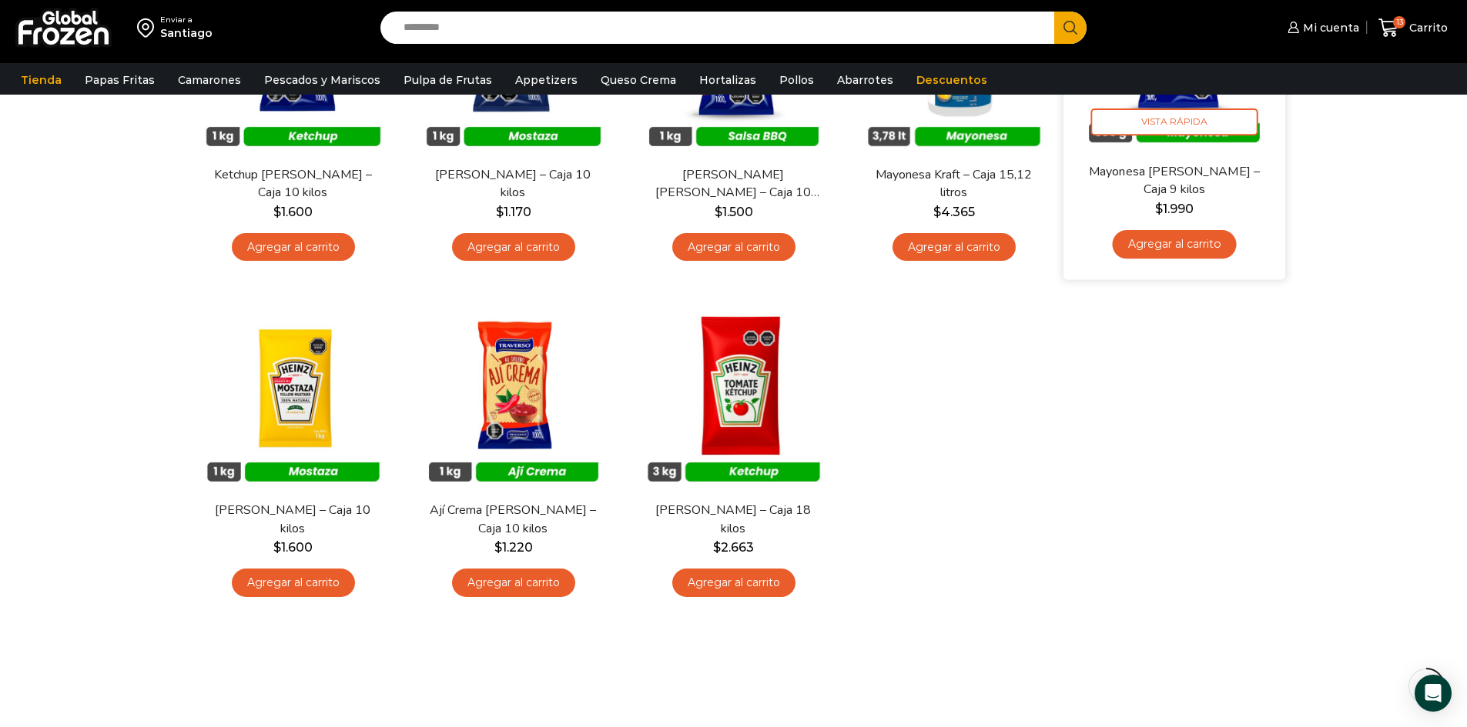
scroll to position [308, 0]
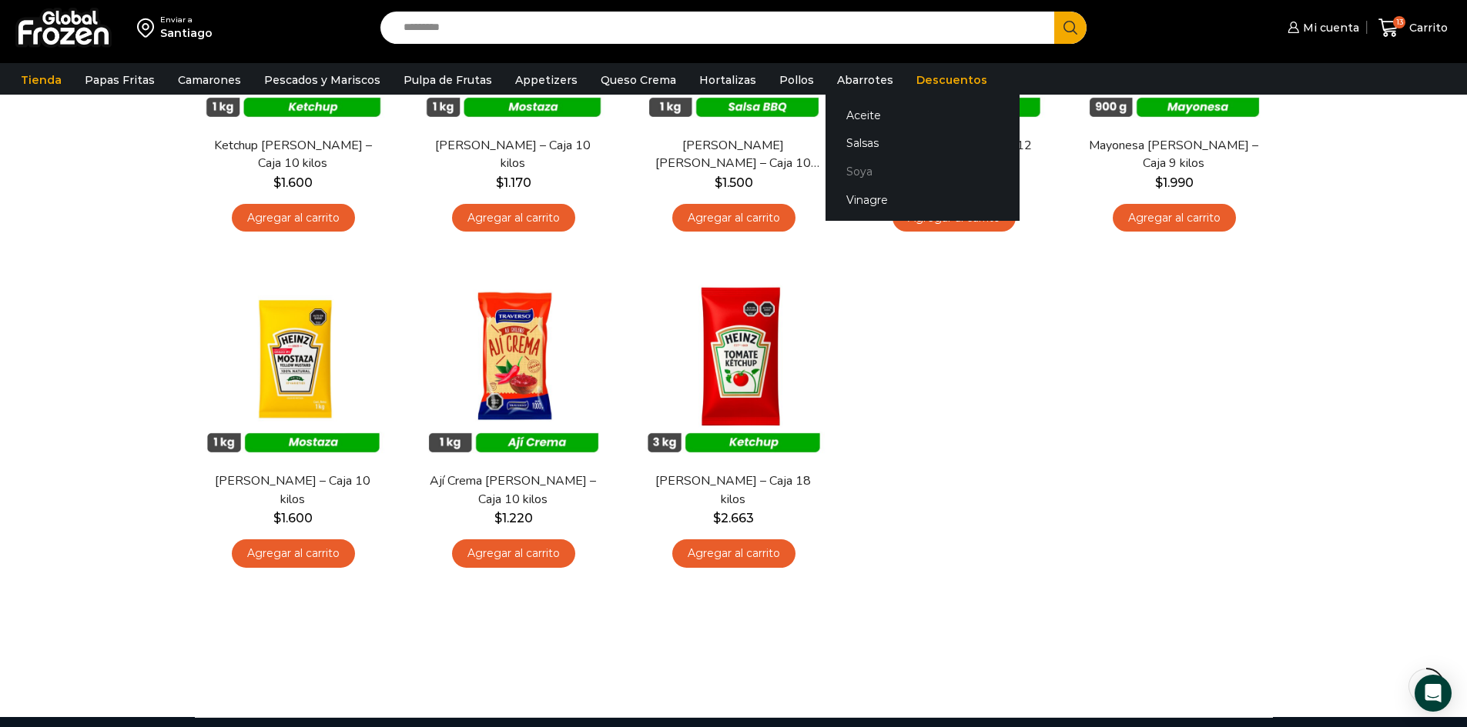
click at [843, 176] on link "Soya" at bounding box center [922, 172] width 194 height 28
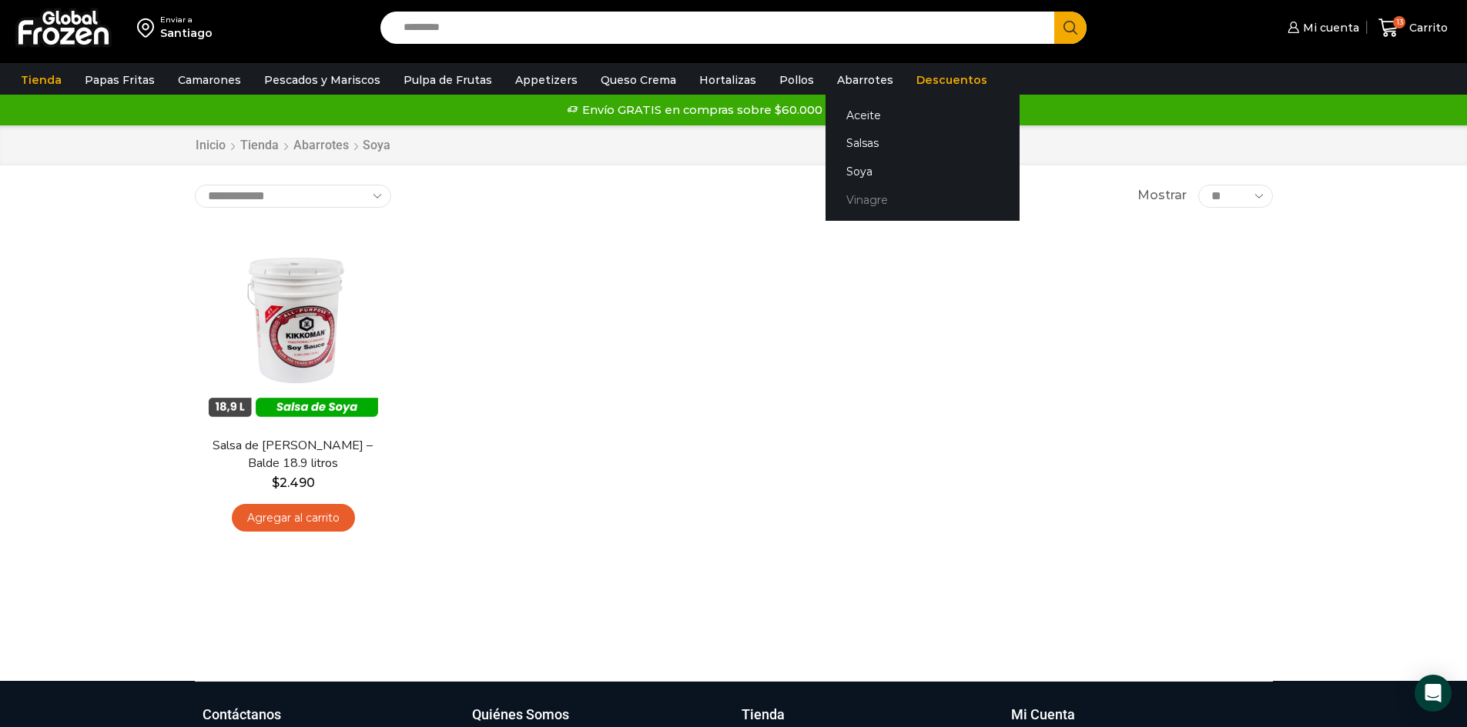
click at [854, 199] on link "Vinagre" at bounding box center [922, 200] width 194 height 28
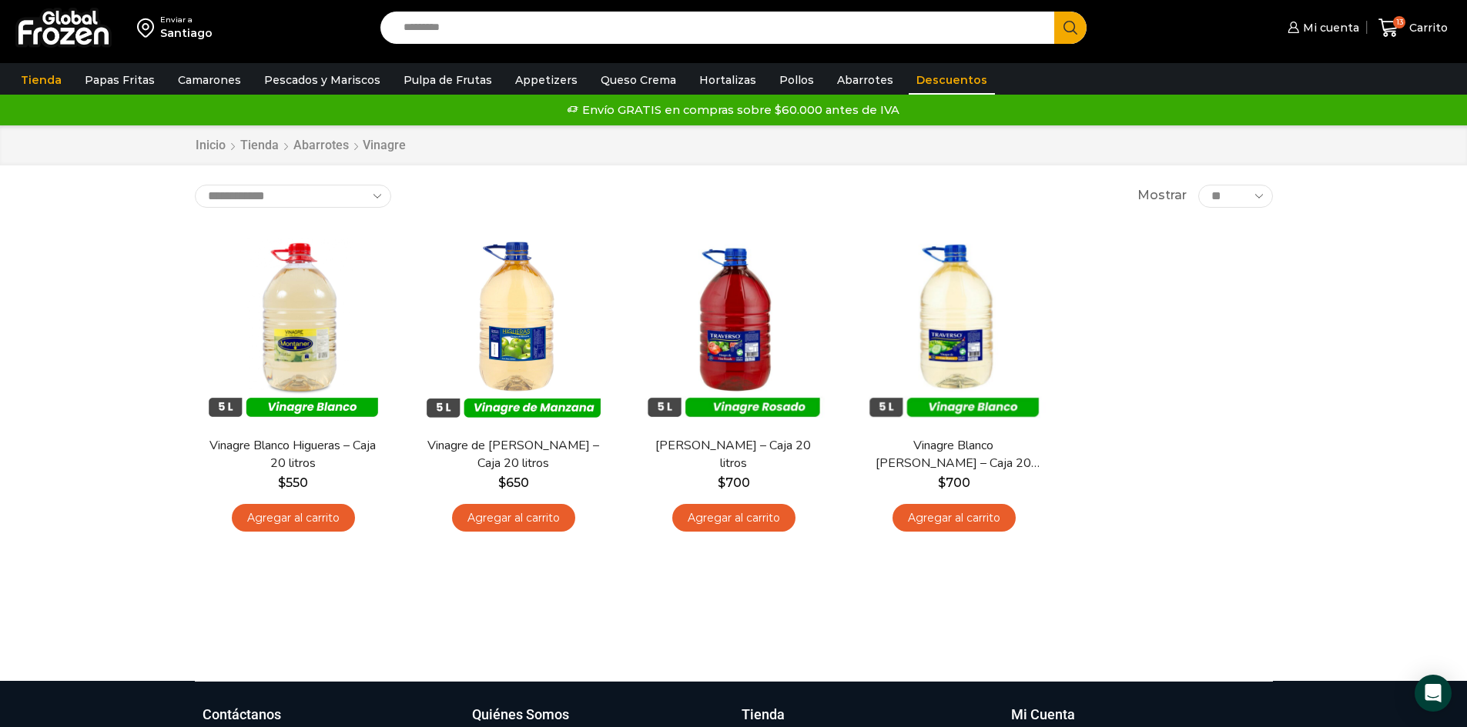
click at [924, 77] on link "Descuentos" at bounding box center [951, 79] width 86 height 29
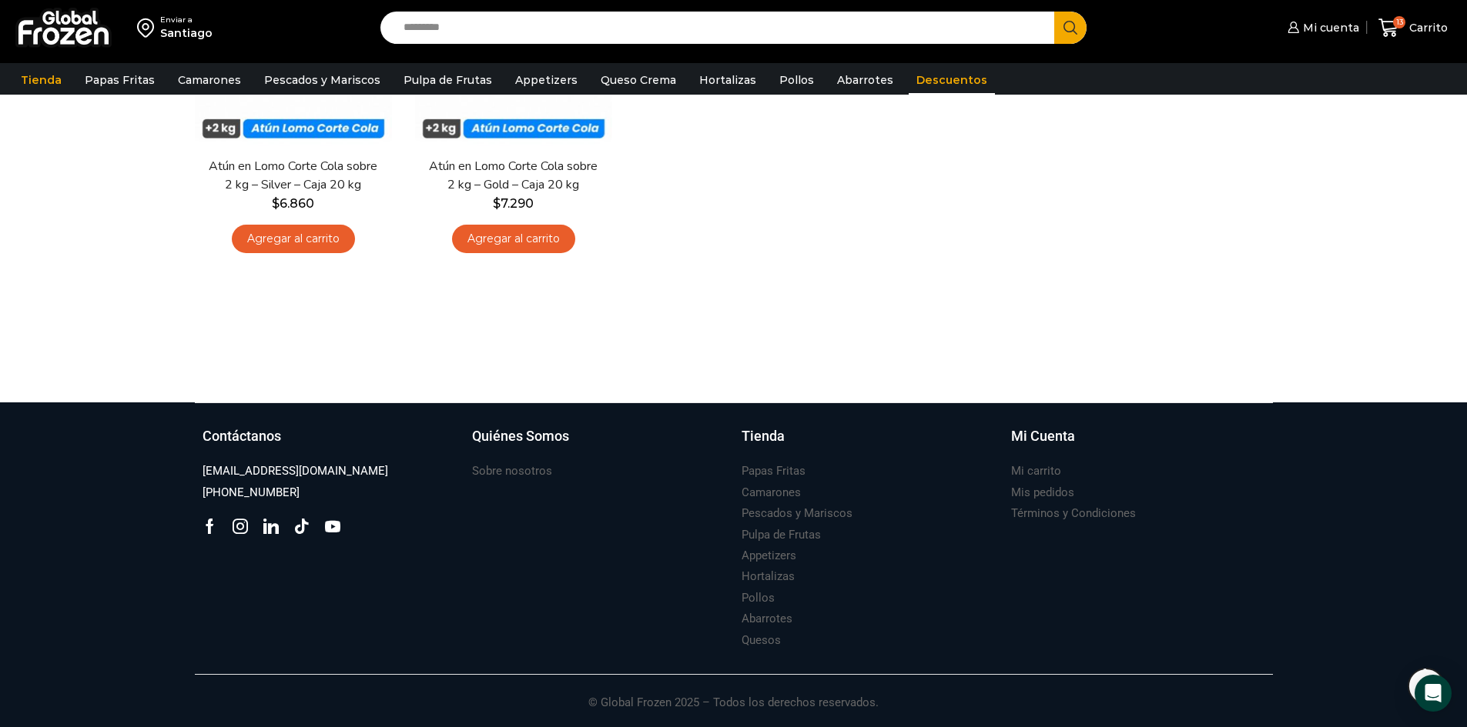
scroll to position [84, 0]
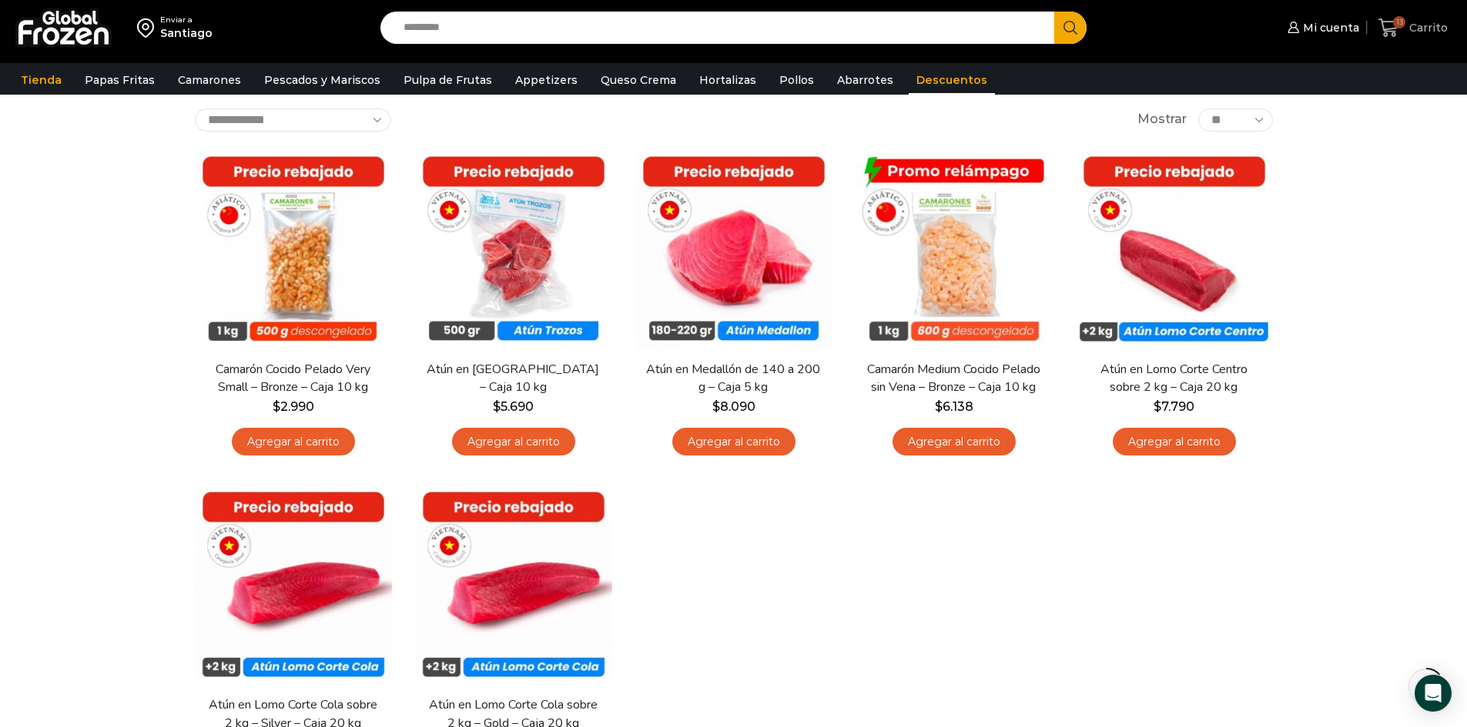
click at [1388, 30] on icon at bounding box center [1388, 28] width 21 height 21
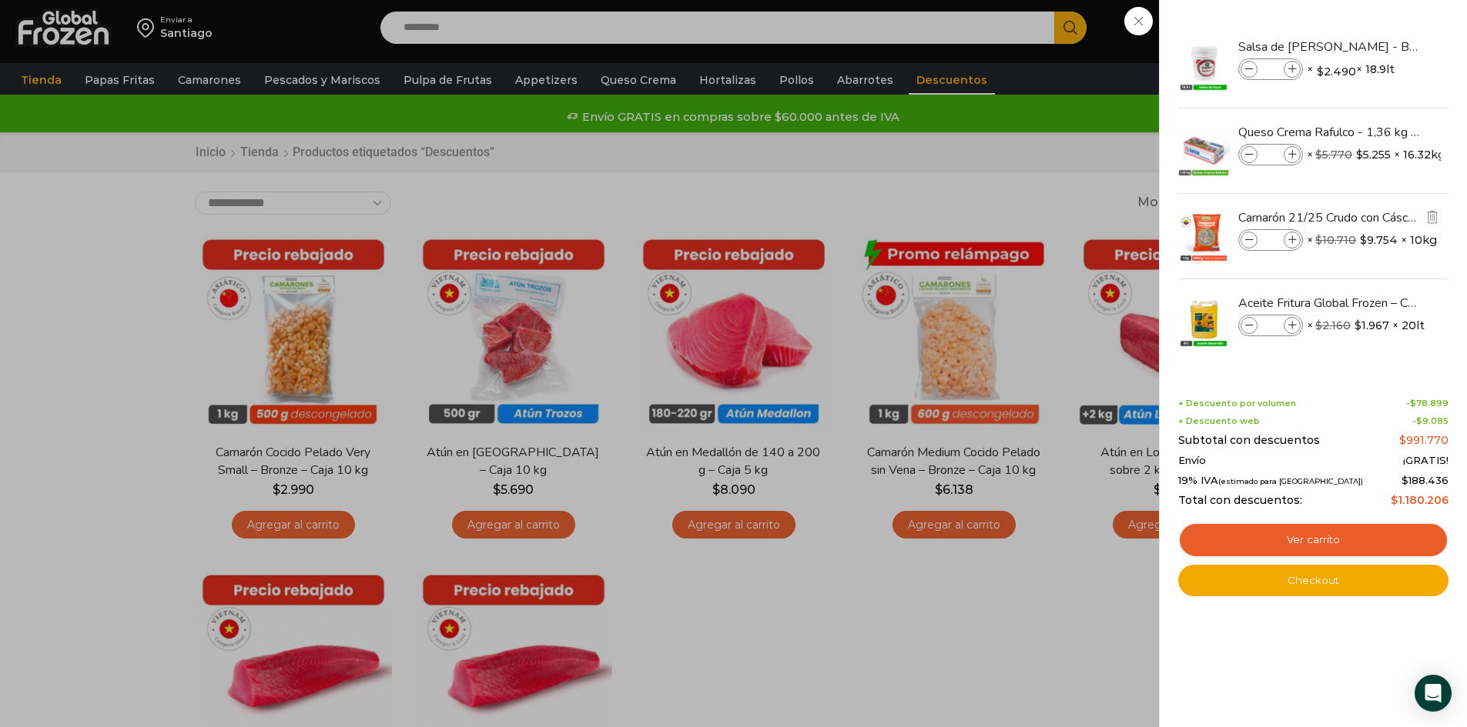
scroll to position [0, 0]
click at [1319, 584] on link "Checkout" at bounding box center [1313, 581] width 270 height 32
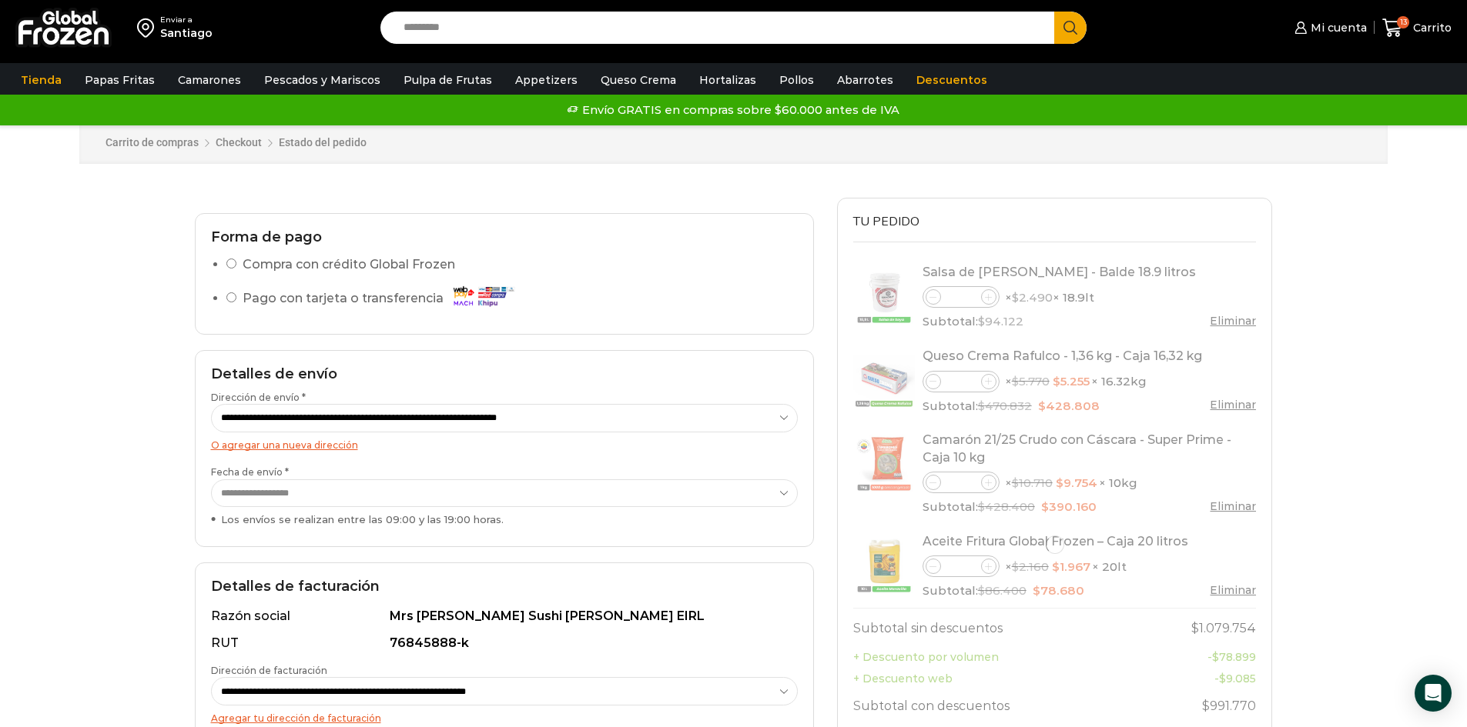
select select "*"
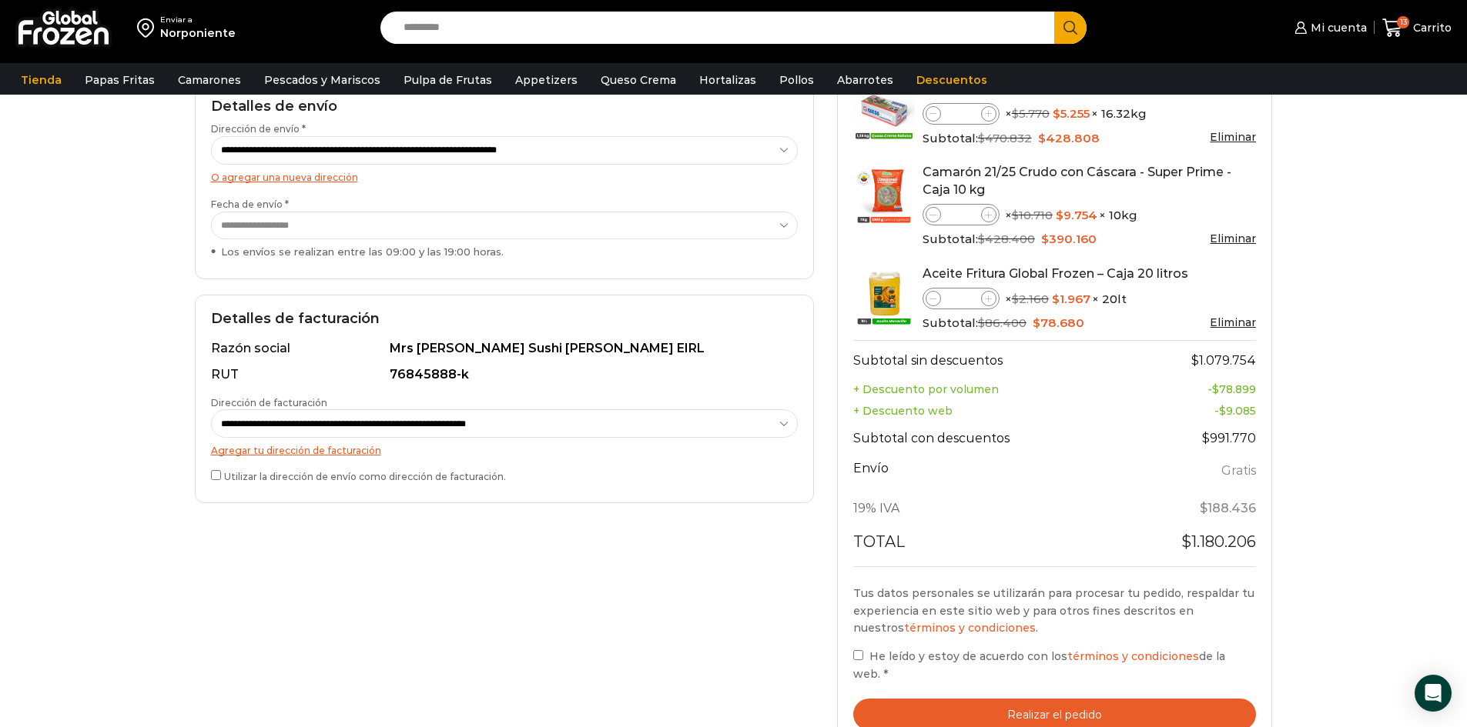
scroll to position [385, 0]
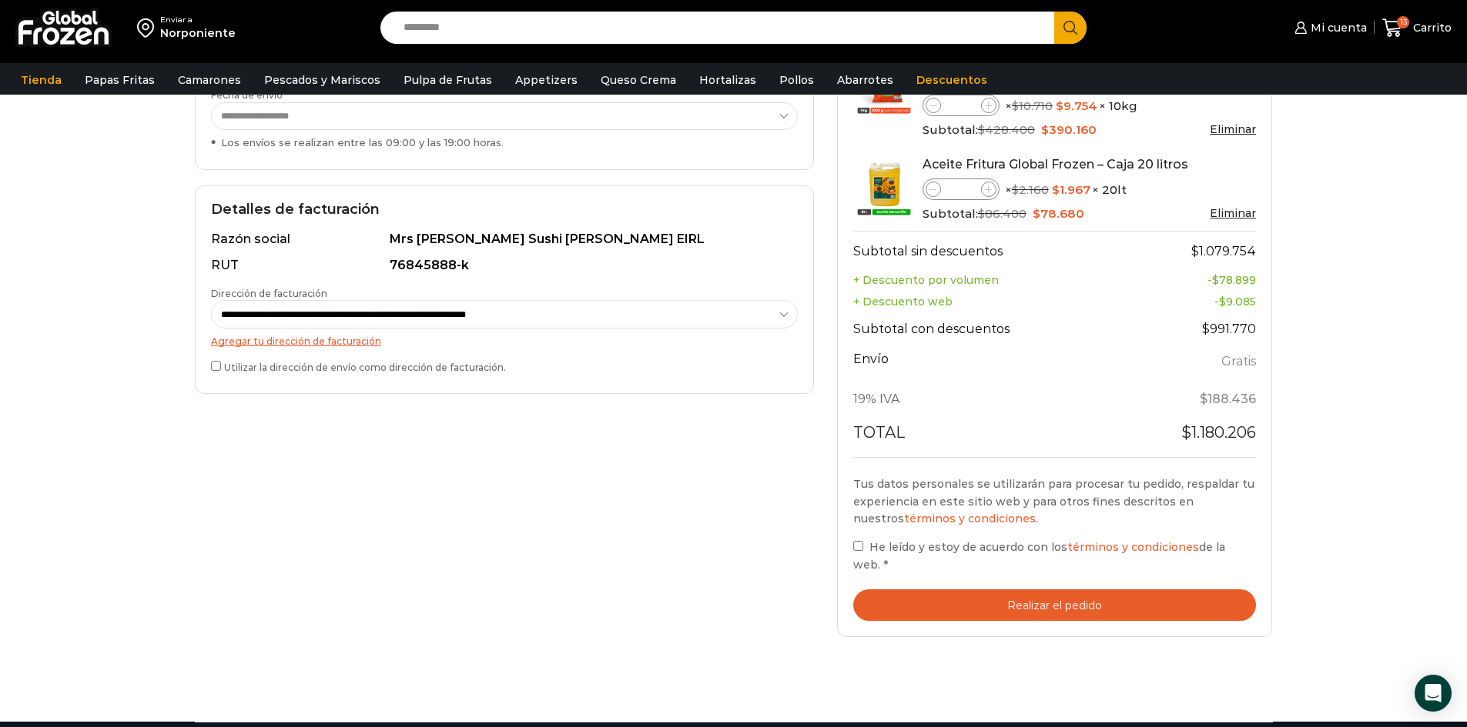
click at [1044, 590] on button "Realizar el pedido" at bounding box center [1054, 606] width 403 height 32
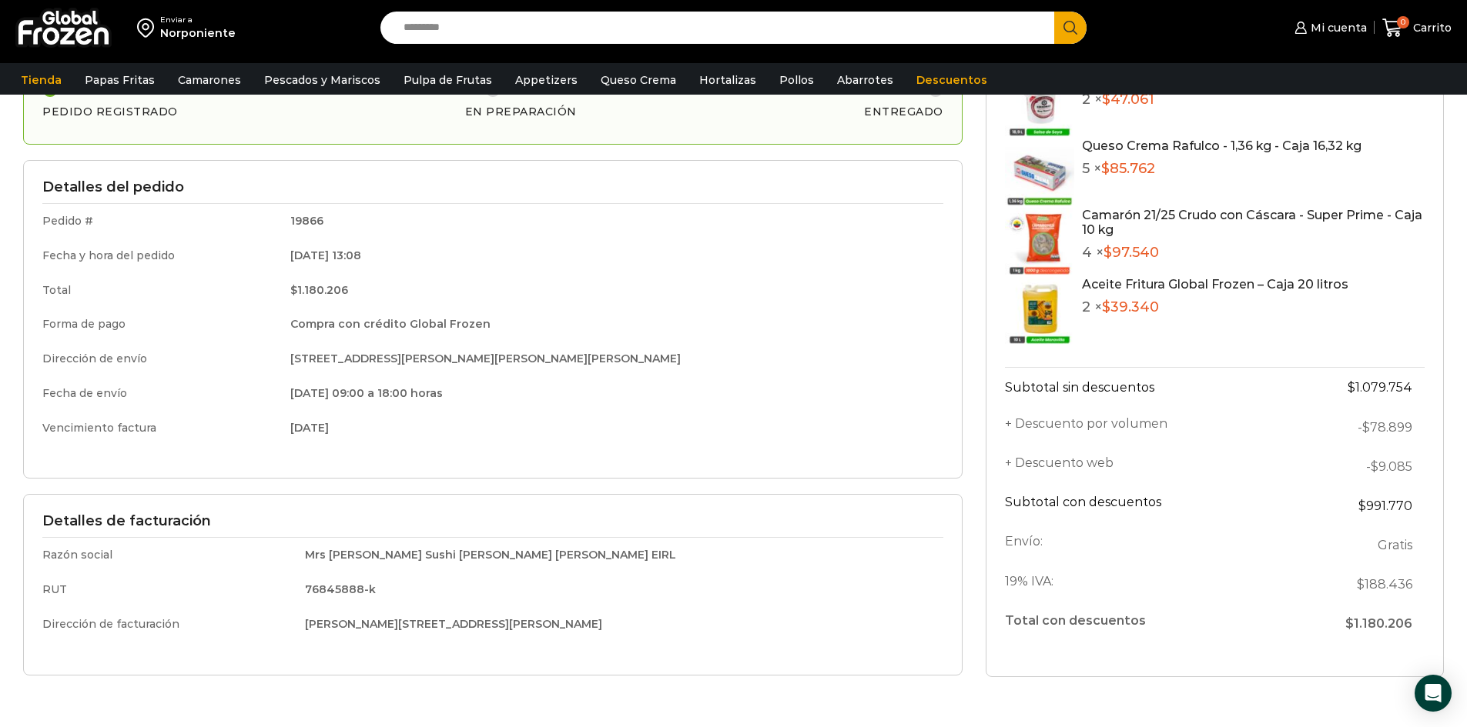
scroll to position [77, 0]
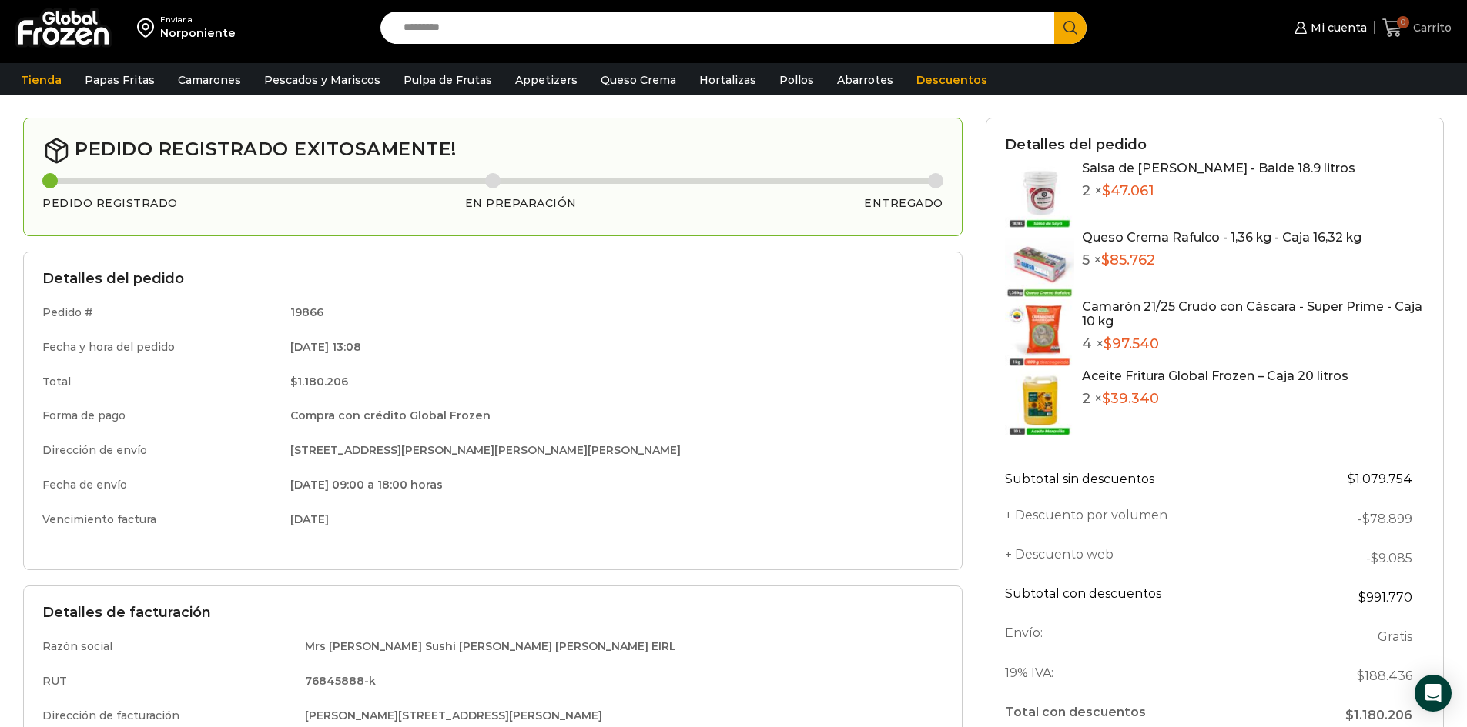
click at [1436, 24] on span "Carrito" at bounding box center [1430, 27] width 42 height 15
